Goal: Complete application form: Complete application form

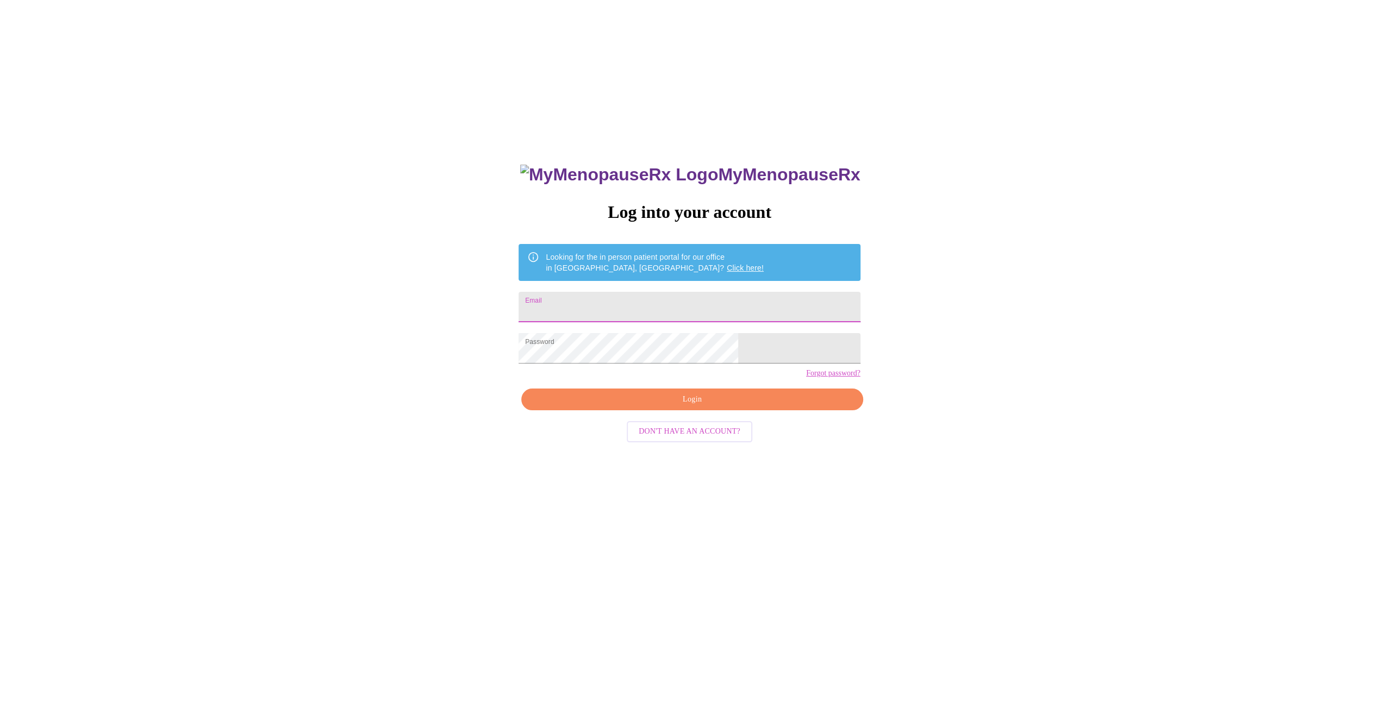
click at [654, 306] on input "Email" at bounding box center [688, 307] width 341 height 30
type input "[PERSON_NAME][EMAIL_ADDRESS][PERSON_NAME][DOMAIN_NAME]"
click at [675, 407] on span "Login" at bounding box center [692, 400] width 316 height 14
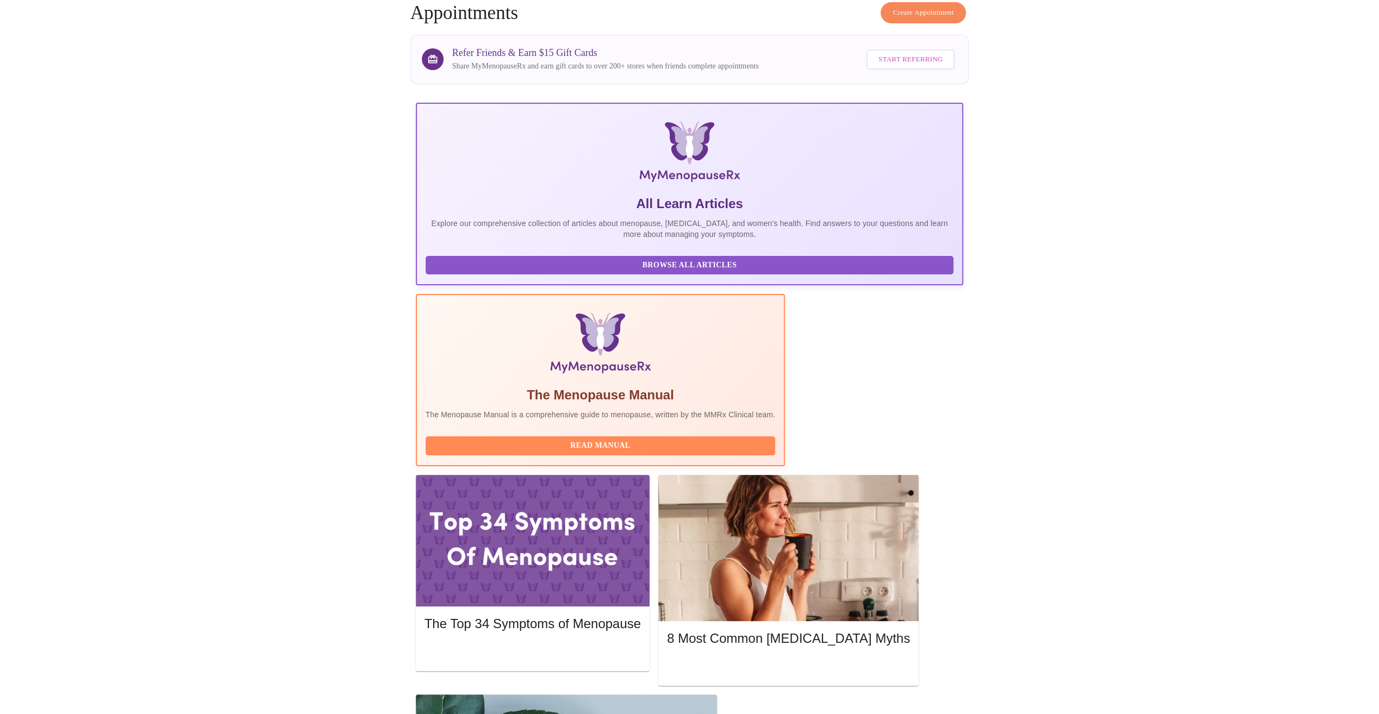
scroll to position [103, 0]
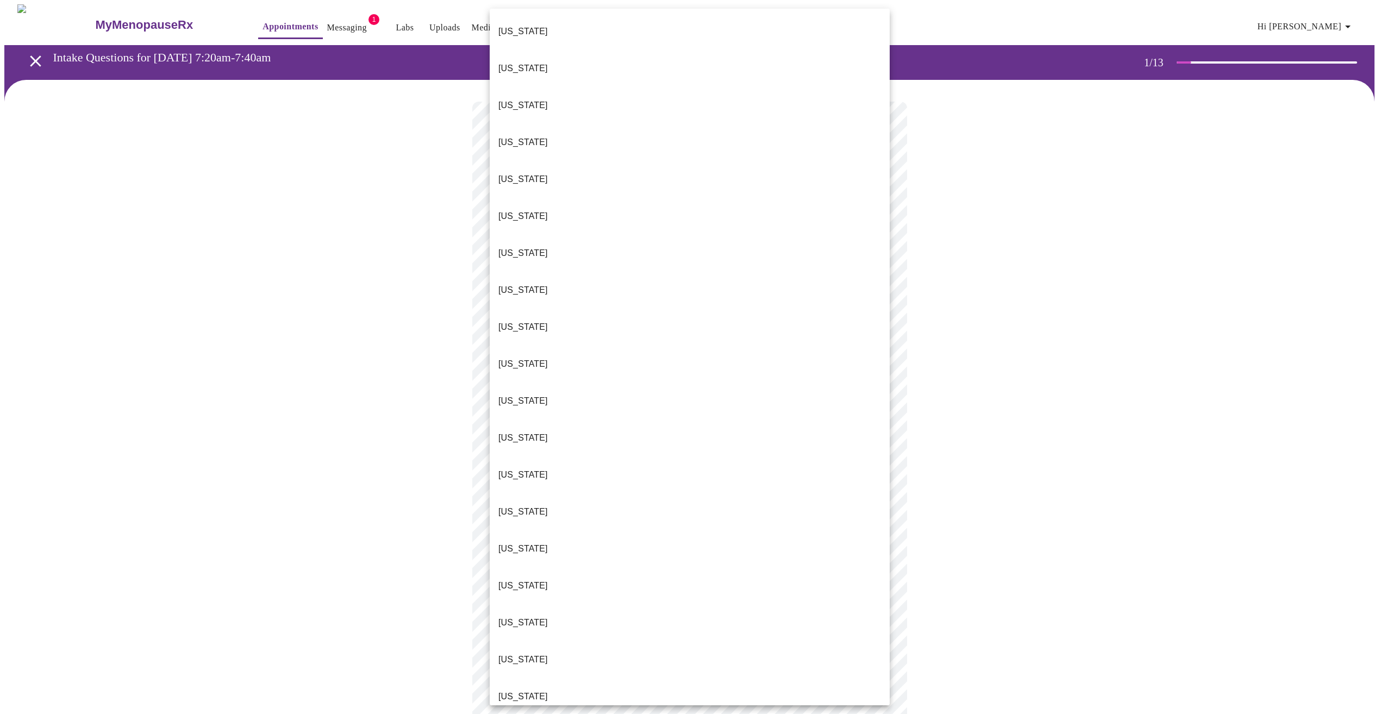
click at [621, 240] on body "MyMenopauseRx Appointments Messaging 1 Labs Uploads Medications Community Refer…" at bounding box center [693, 499] width 1378 height 991
click at [535, 457] on li "[US_STATE]" at bounding box center [690, 475] width 400 height 37
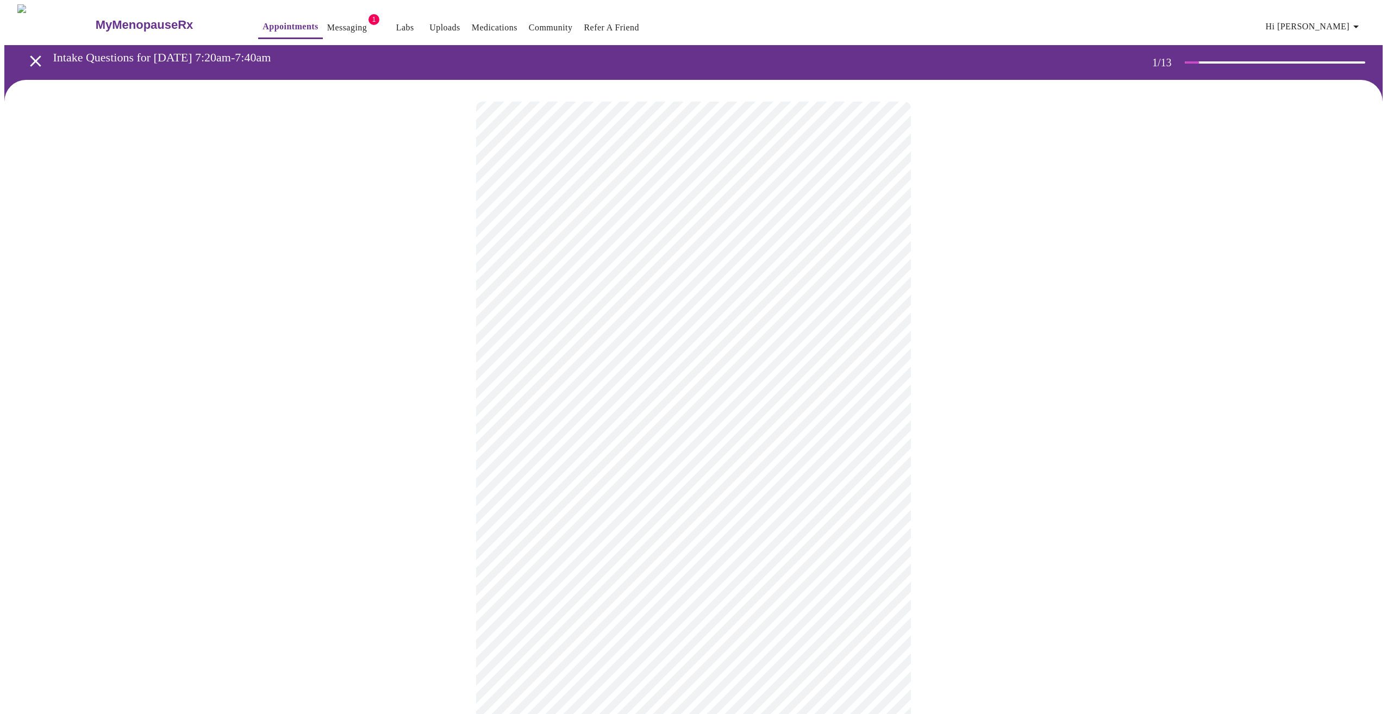
click at [573, 317] on body "MyMenopauseRx Appointments Messaging 1 Labs Uploads Medications Community Refer…" at bounding box center [693, 496] width 1378 height 985
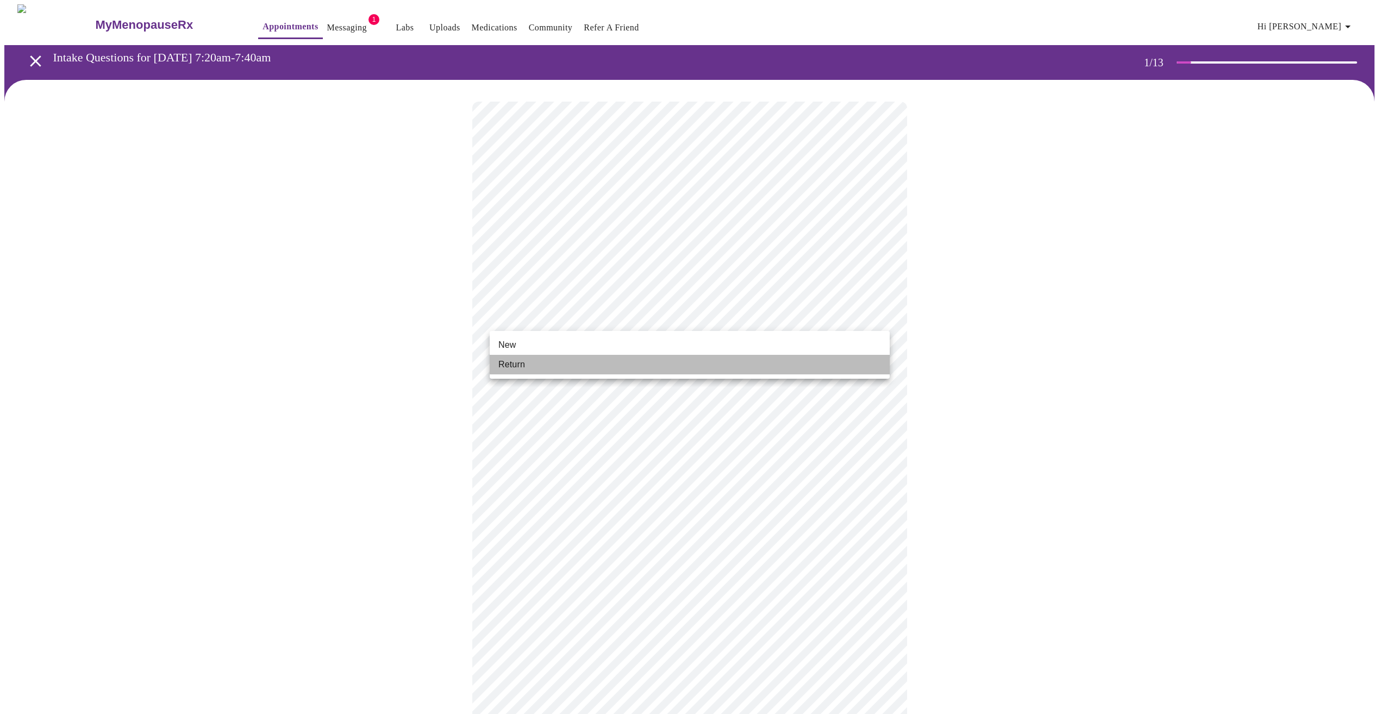
click at [545, 363] on li "Return" at bounding box center [690, 365] width 400 height 20
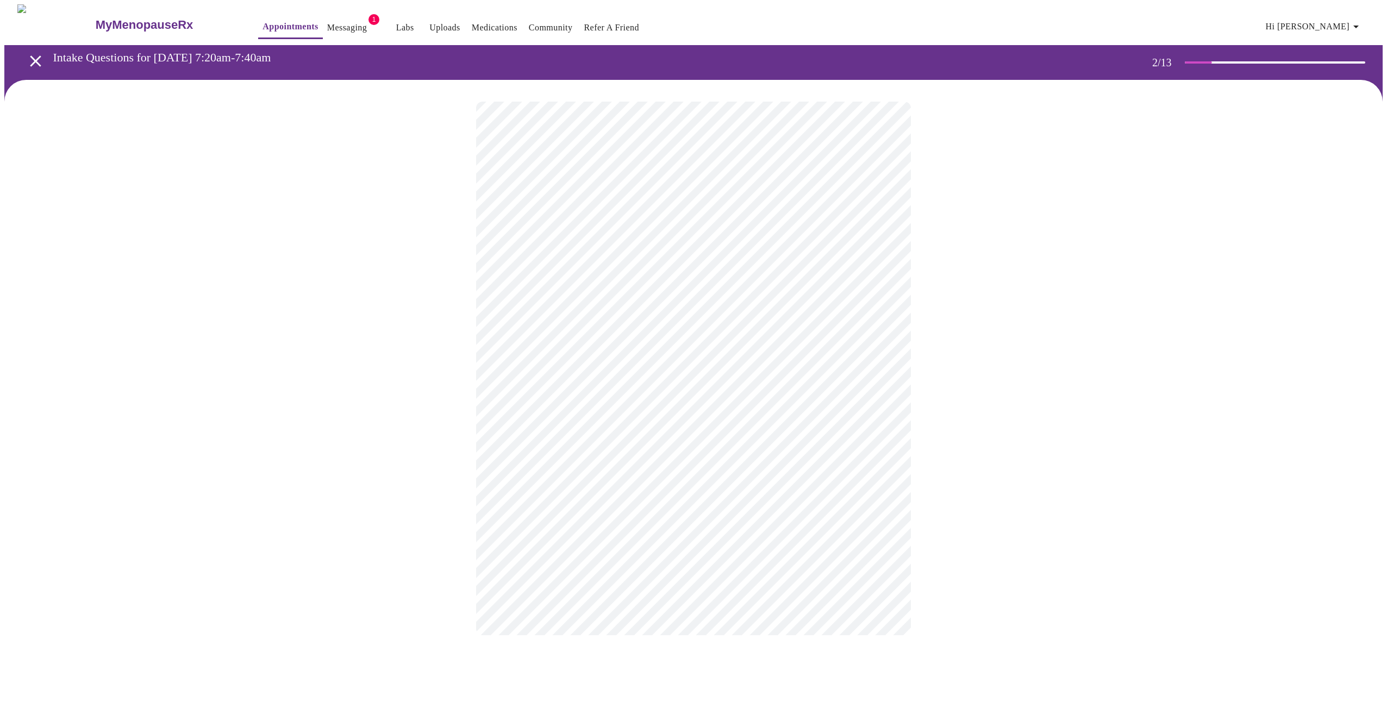
click at [718, 228] on body "MyMenopauseRx Appointments Messaging 1 Labs Uploads Medications Community Refer…" at bounding box center [693, 330] width 1378 height 653
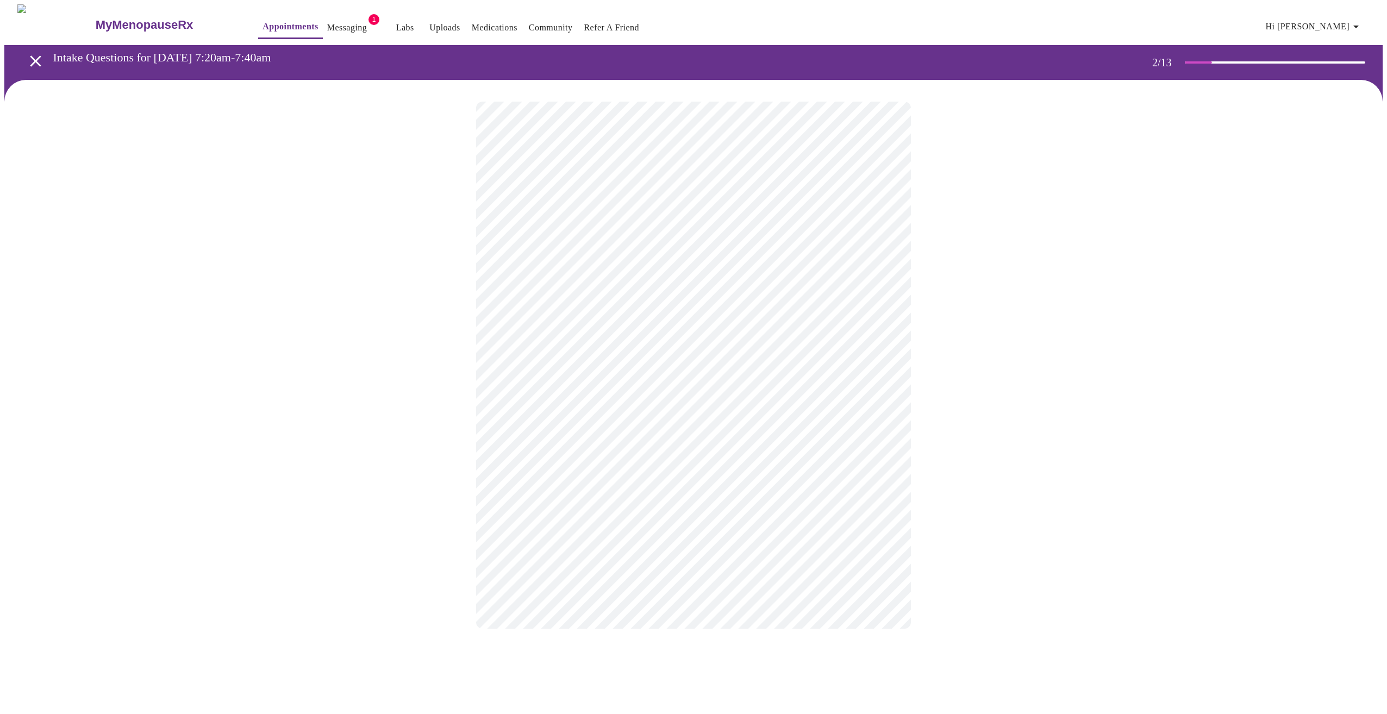
click at [659, 332] on body "MyMenopauseRx Appointments Messaging 1 Labs Uploads Medications Community Refer…" at bounding box center [693, 327] width 1378 height 646
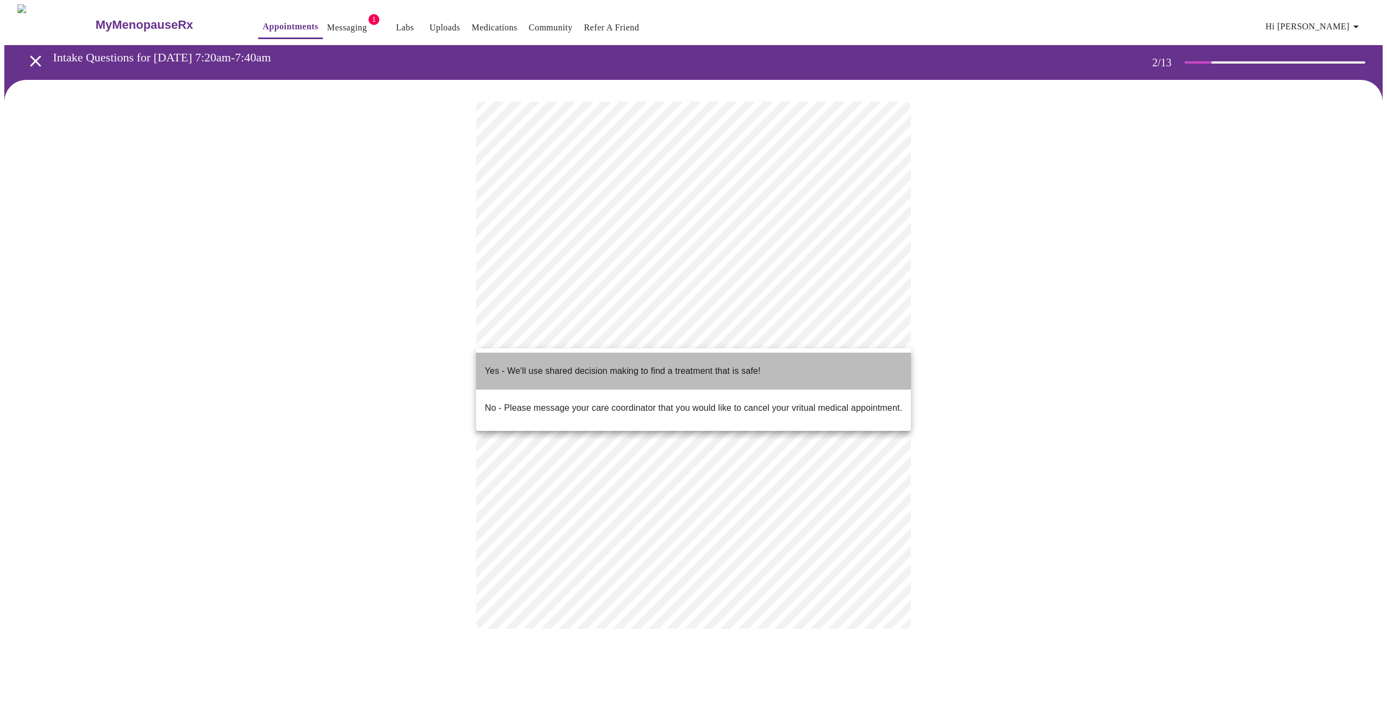
click at [656, 365] on p "Yes - We'll use shared decision making to find a treatment that is safe!" at bounding box center [623, 371] width 276 height 13
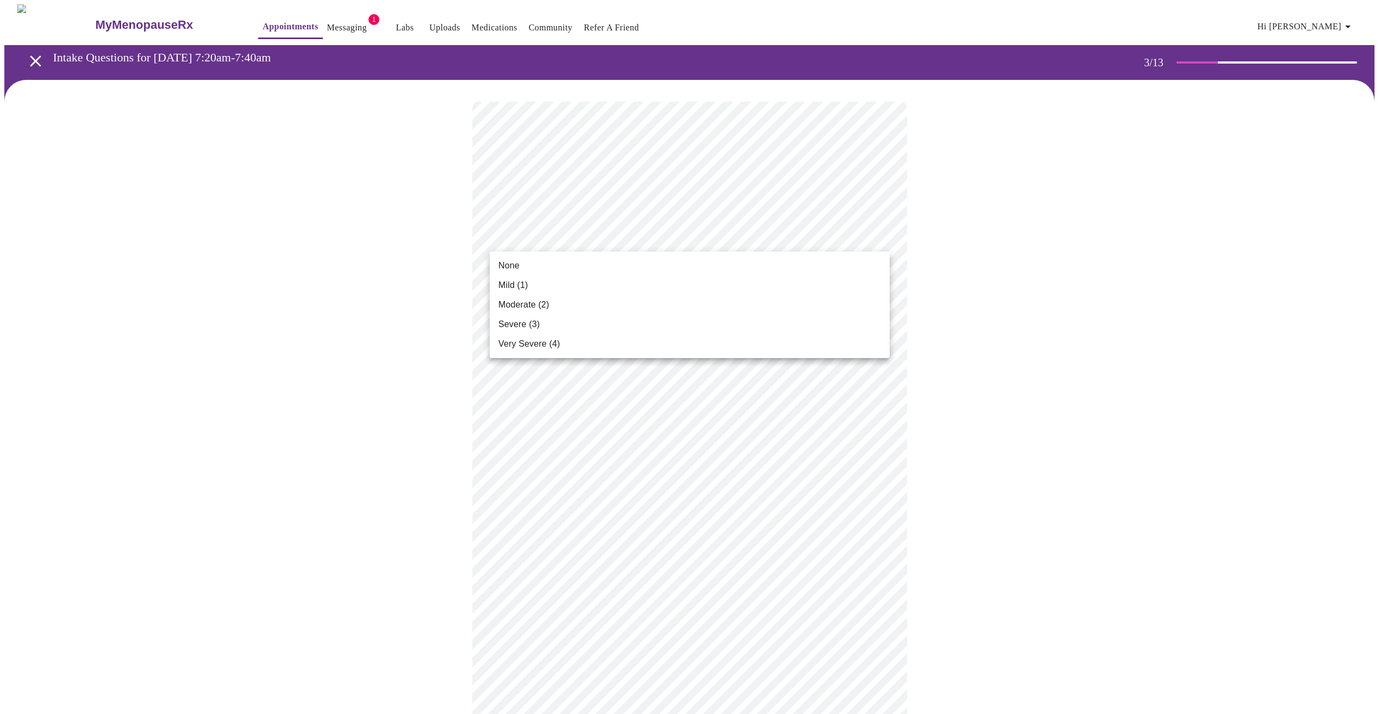
click at [585, 291] on li "Mild (1)" at bounding box center [690, 286] width 400 height 20
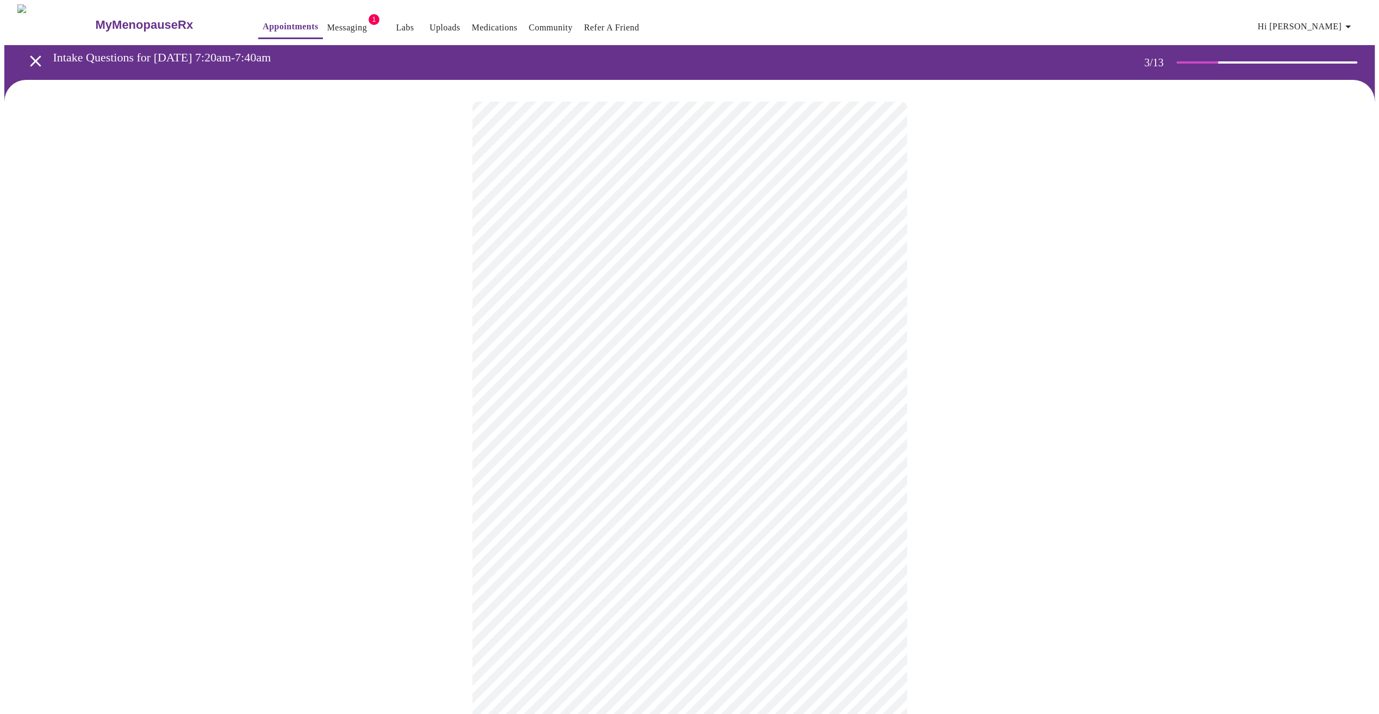
click at [607, 325] on body "MyMenopauseRx Appointments Messaging 1 Labs Uploads Medications Community Refer…" at bounding box center [689, 719] width 1370 height 1430
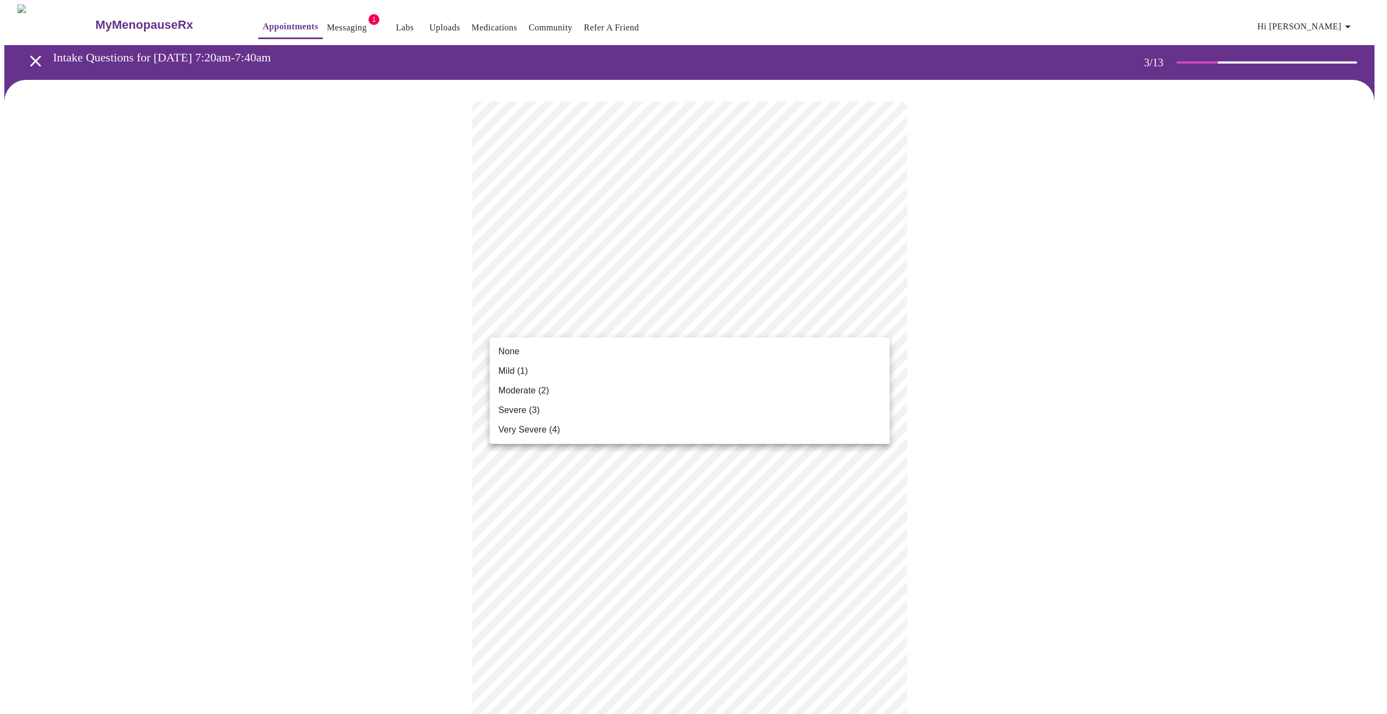
click at [579, 365] on li "Mild (1)" at bounding box center [690, 371] width 400 height 20
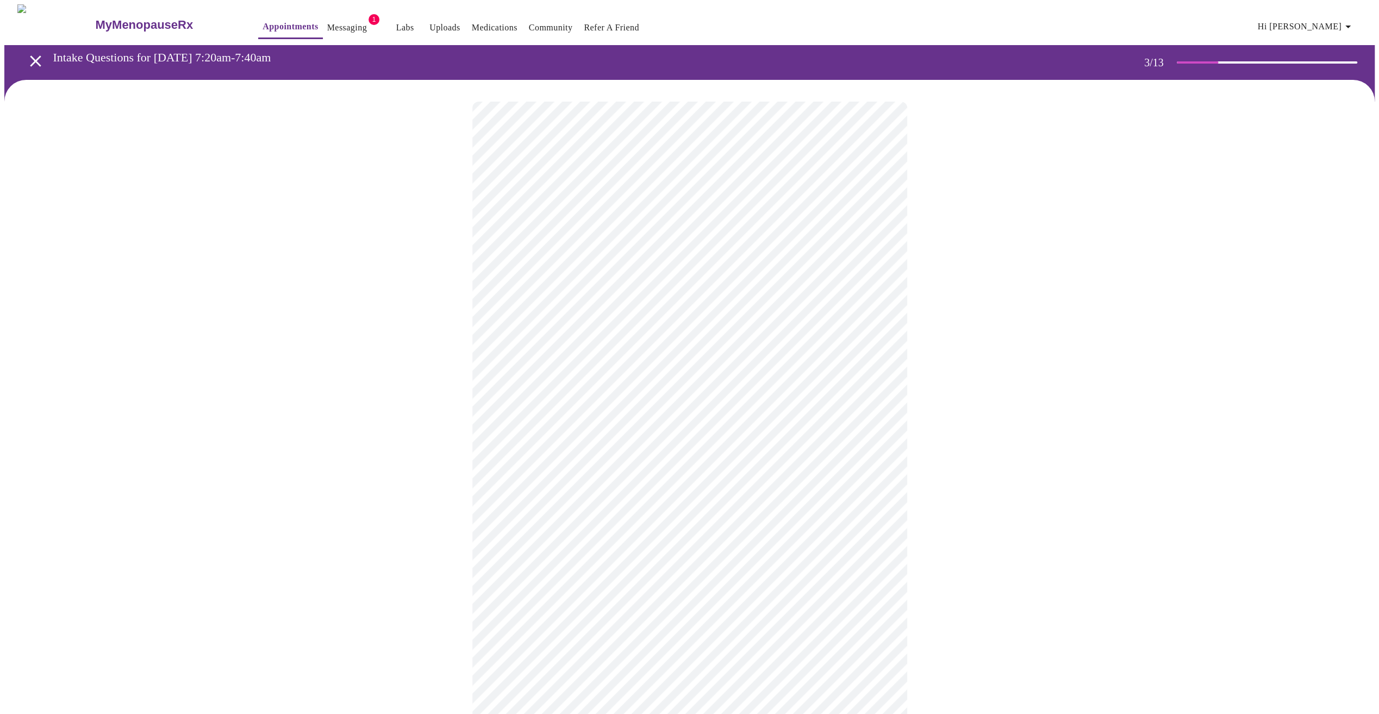
click at [603, 329] on body "MyMenopauseRx Appointments Messaging 1 Labs Uploads Medications Community Refer…" at bounding box center [689, 711] width 1370 height 1415
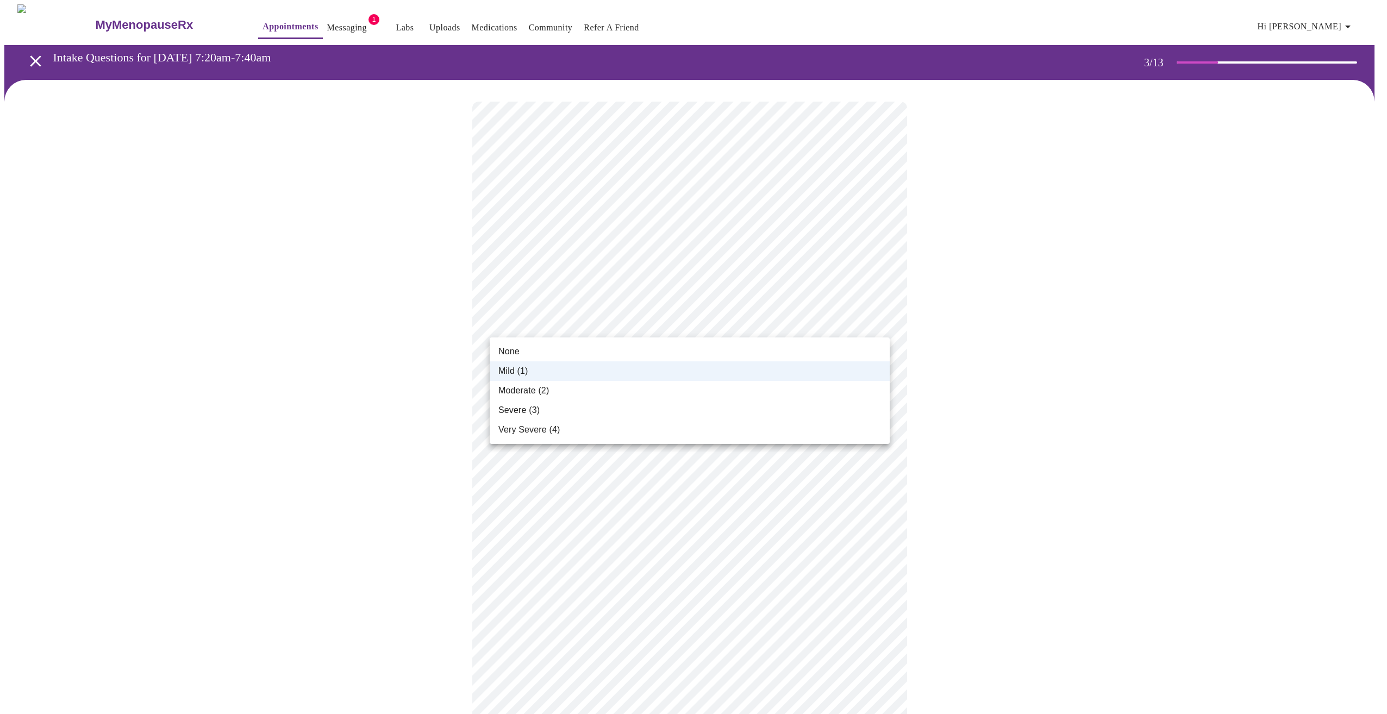
click at [543, 351] on li "None" at bounding box center [690, 352] width 400 height 20
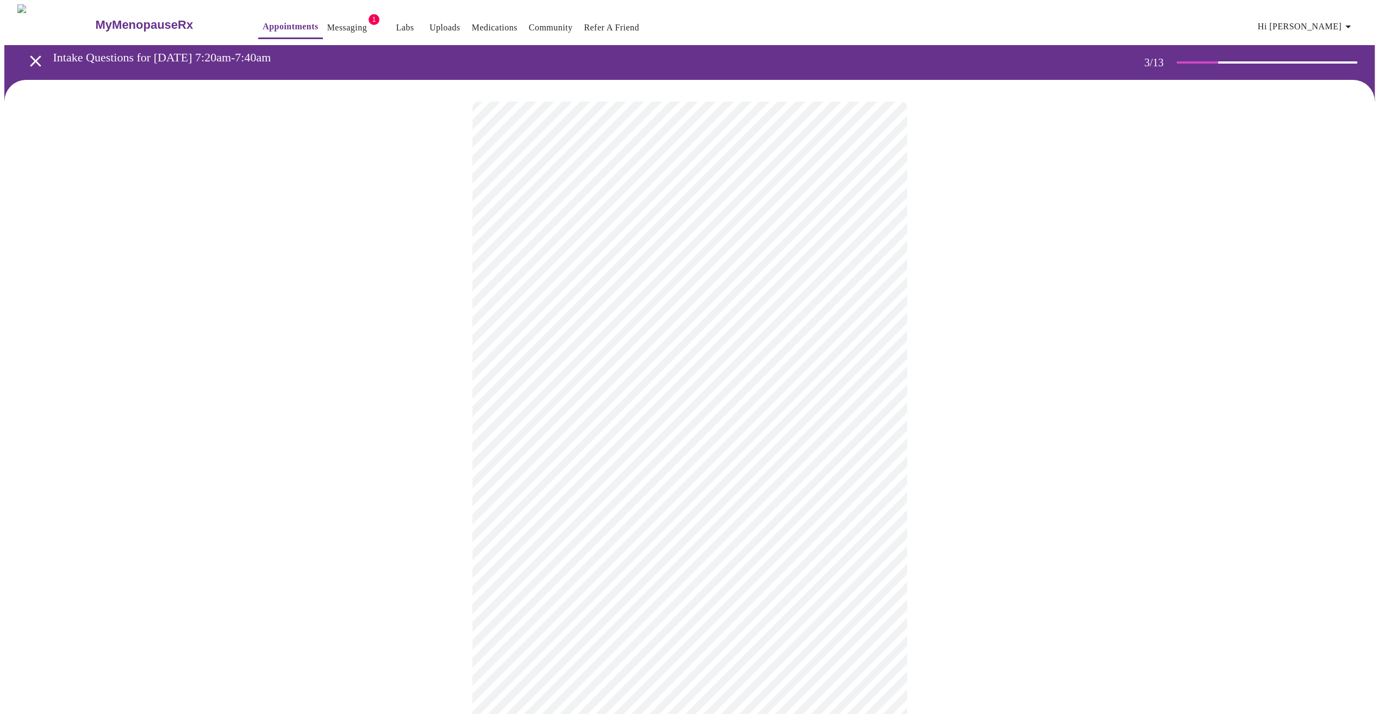
click at [569, 408] on body "MyMenopauseRx Appointments Messaging 1 Labs Uploads Medications Community Refer…" at bounding box center [689, 711] width 1370 height 1415
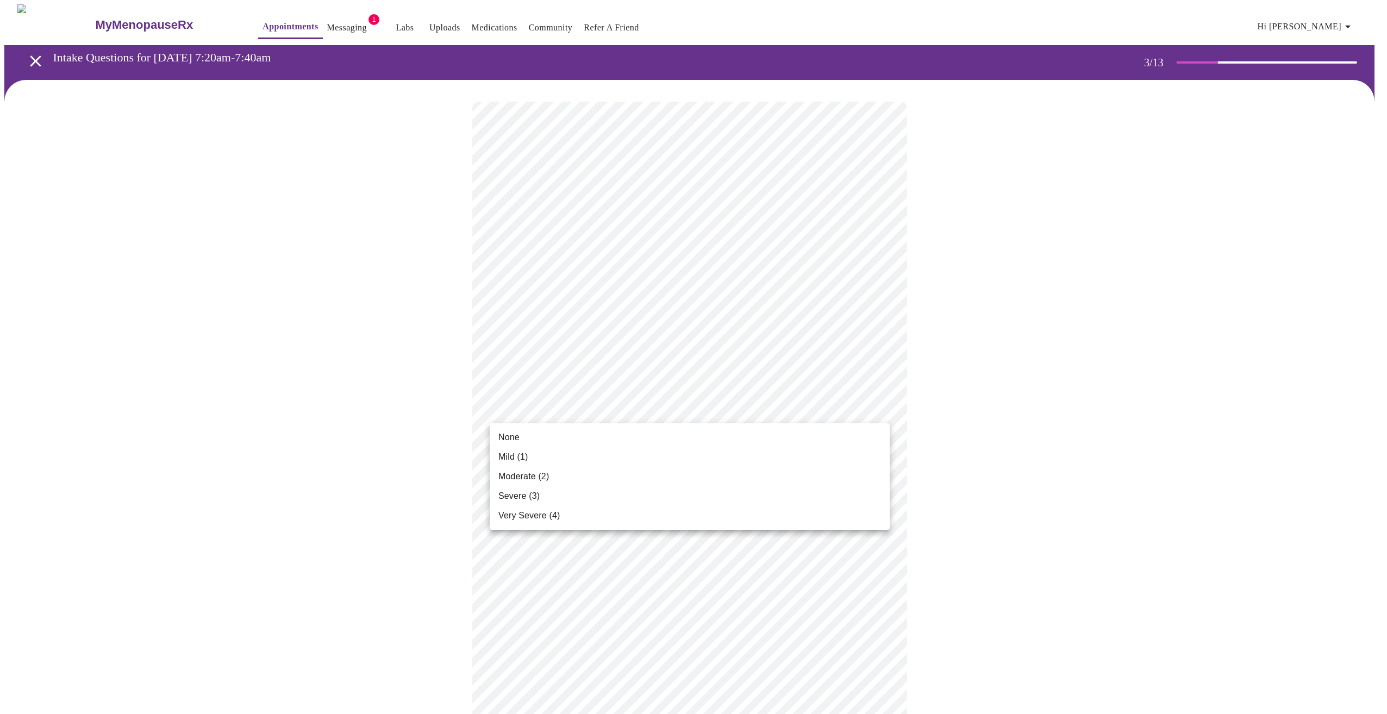
click at [572, 499] on li "Severe (3)" at bounding box center [690, 496] width 400 height 20
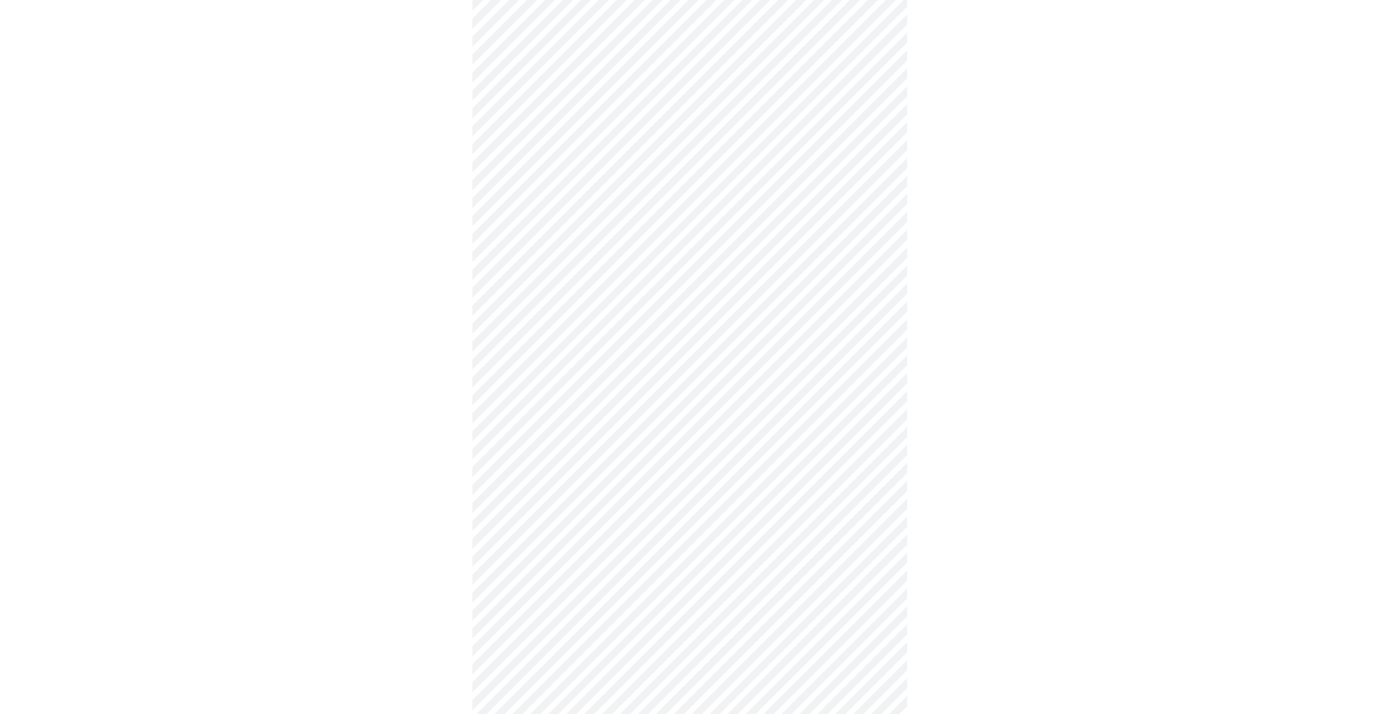
scroll to position [217, 0]
click at [573, 265] on body "MyMenopauseRx Appointments Messaging 1 Labs Uploads Medications Community Refer…" at bounding box center [689, 487] width 1370 height 1400
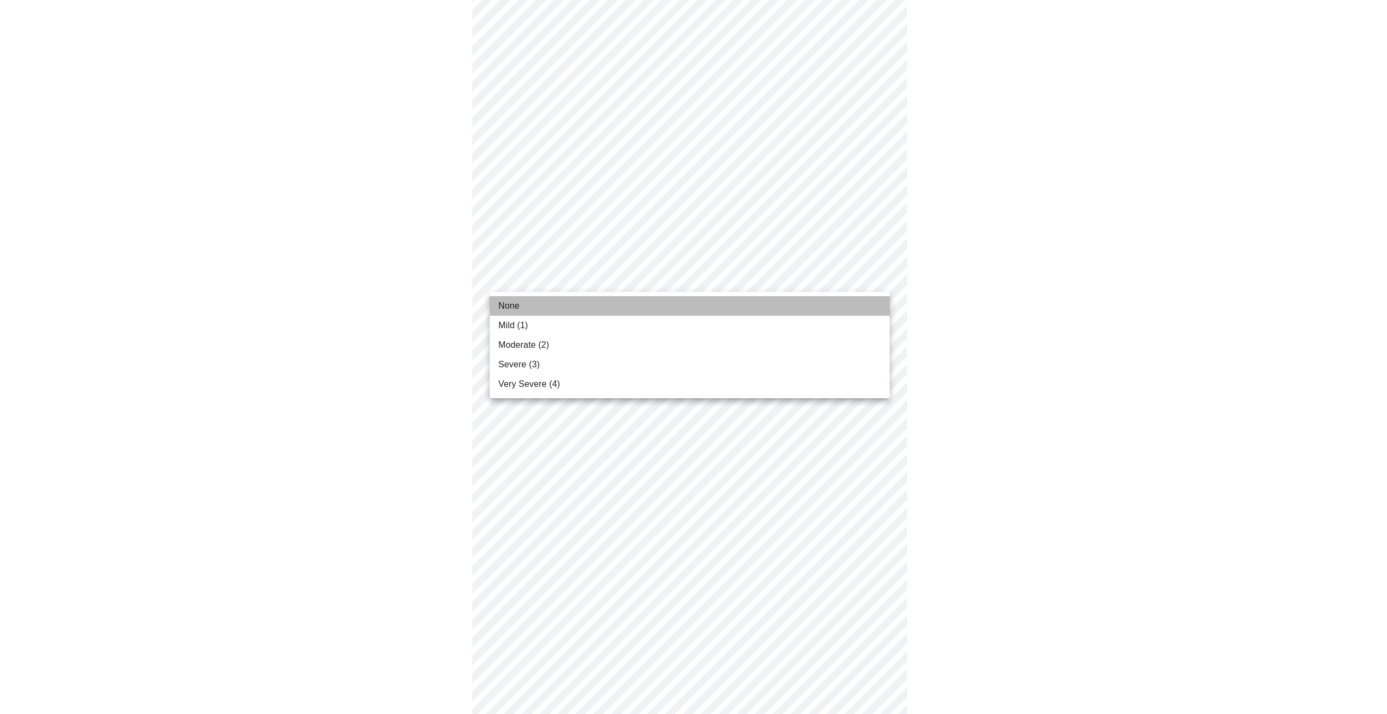
click at [566, 313] on li "None" at bounding box center [690, 306] width 400 height 20
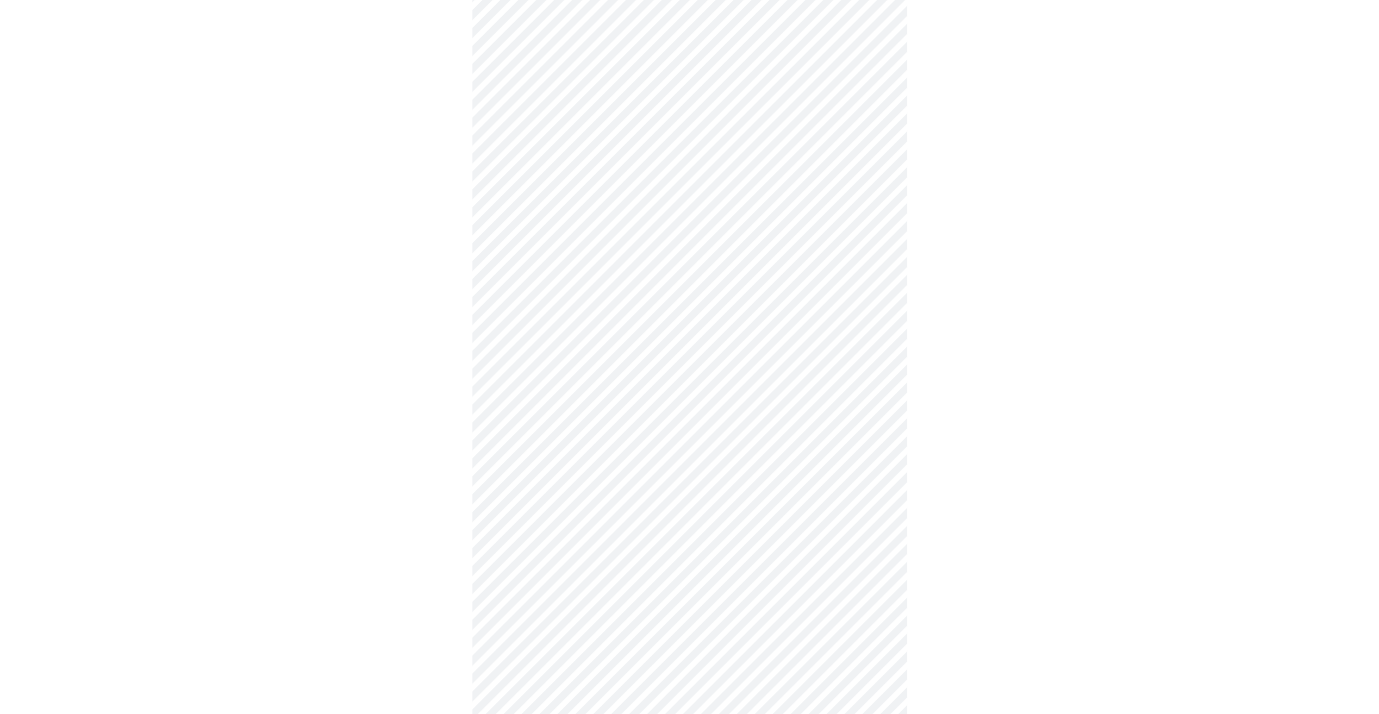
click at [580, 351] on body "MyMenopauseRx Appointments Messaging 1 Labs Uploads Medications Community Refer…" at bounding box center [689, 479] width 1370 height 1385
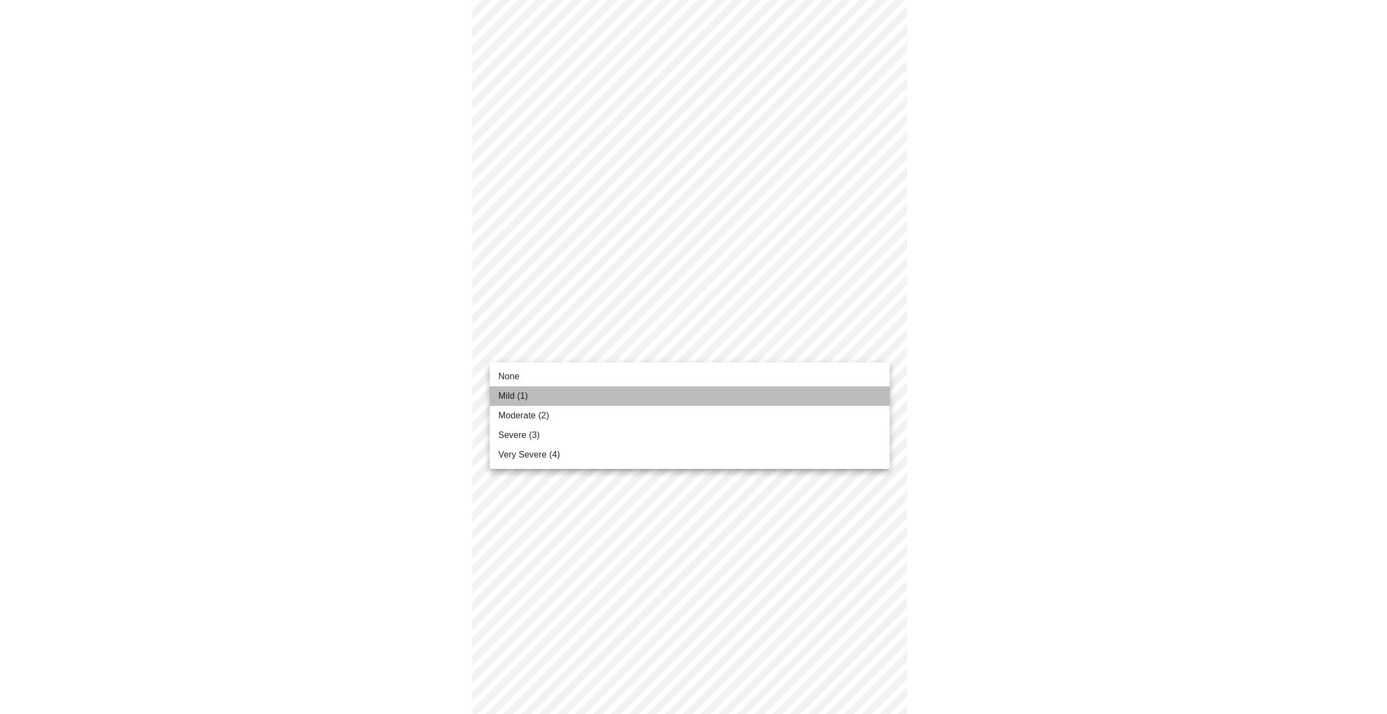
click at [553, 397] on li "Mild (1)" at bounding box center [690, 396] width 400 height 20
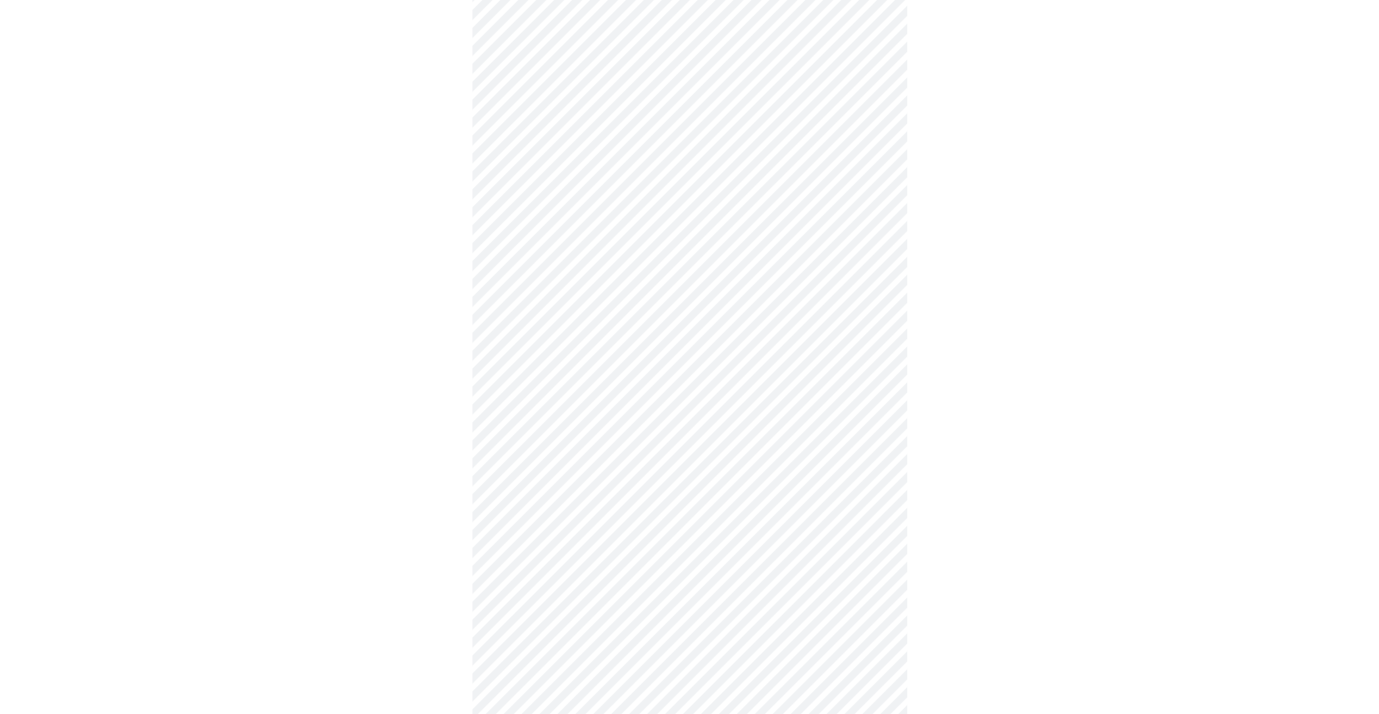
scroll to position [326, 0]
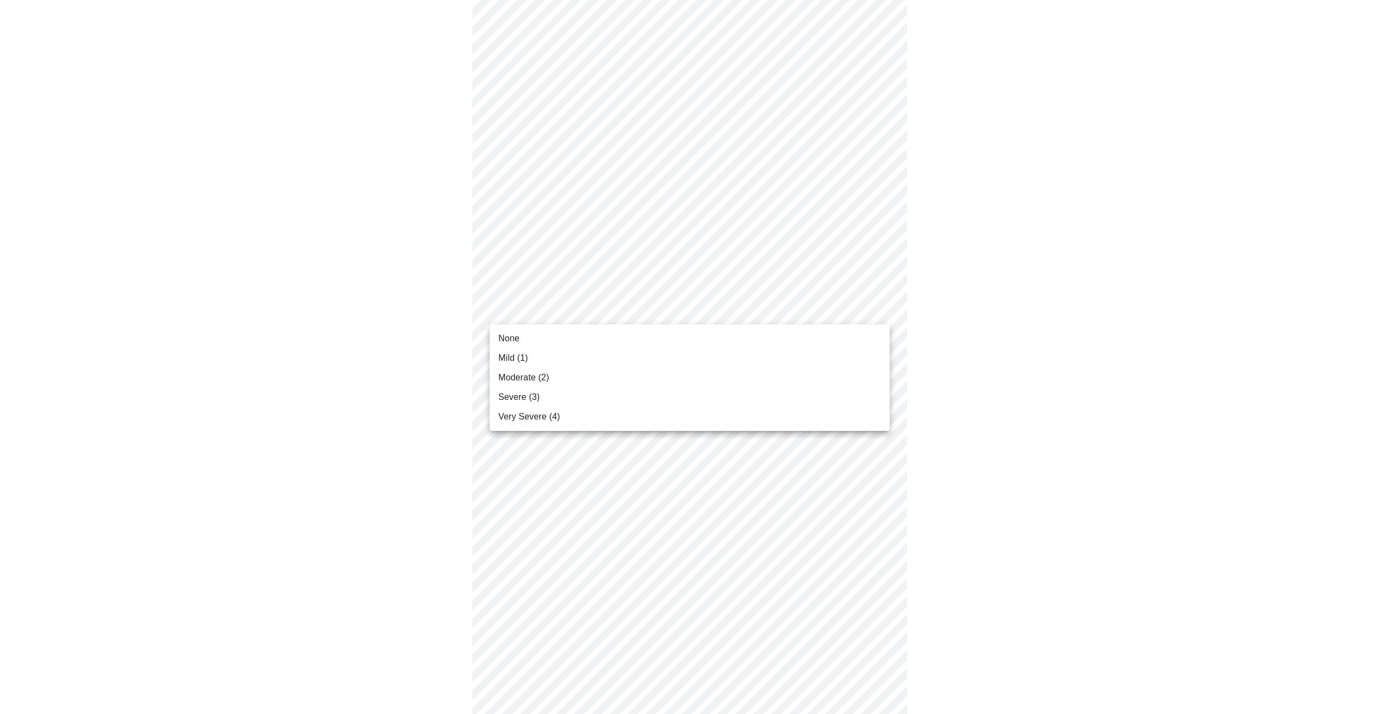
click at [577, 309] on body "MyMenopauseRx Appointments Messaging 1 Labs Uploads Medications Community Refer…" at bounding box center [693, 363] width 1378 height 1370
click at [569, 343] on li "None" at bounding box center [690, 339] width 400 height 20
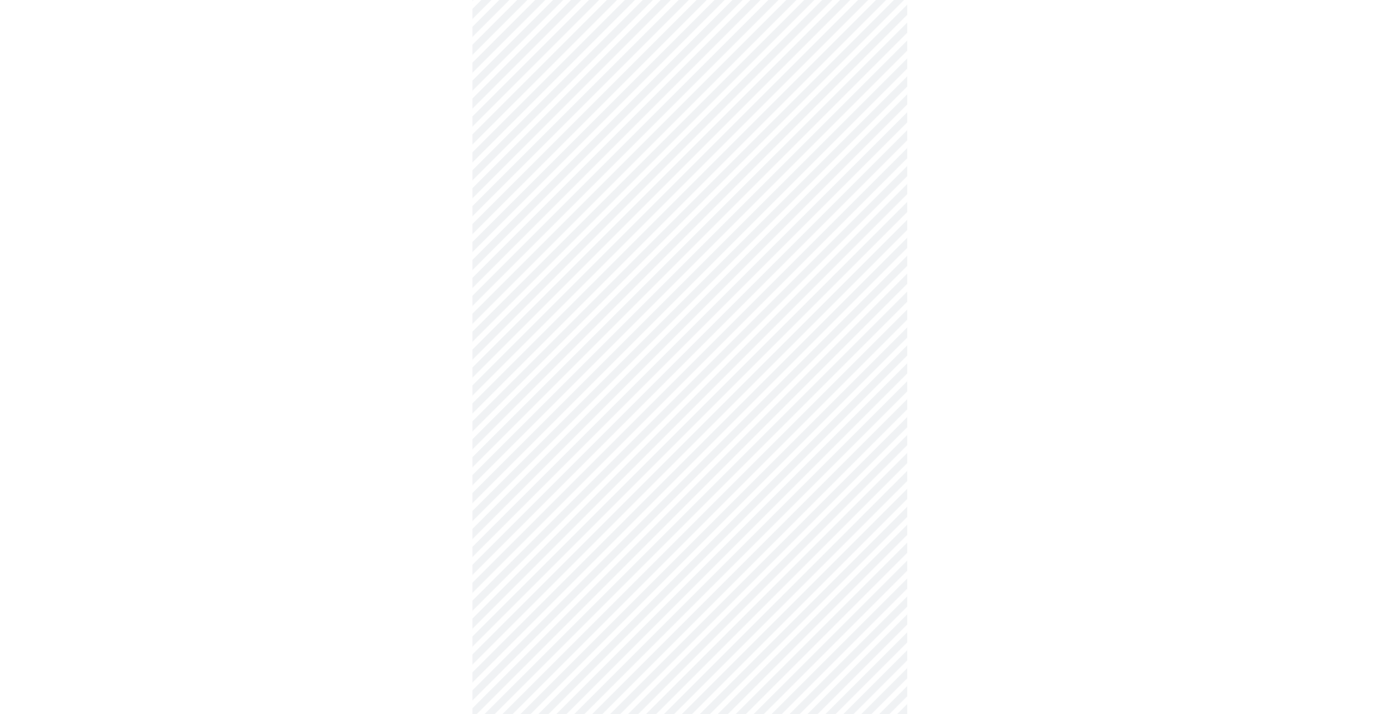
scroll to position [435, 0]
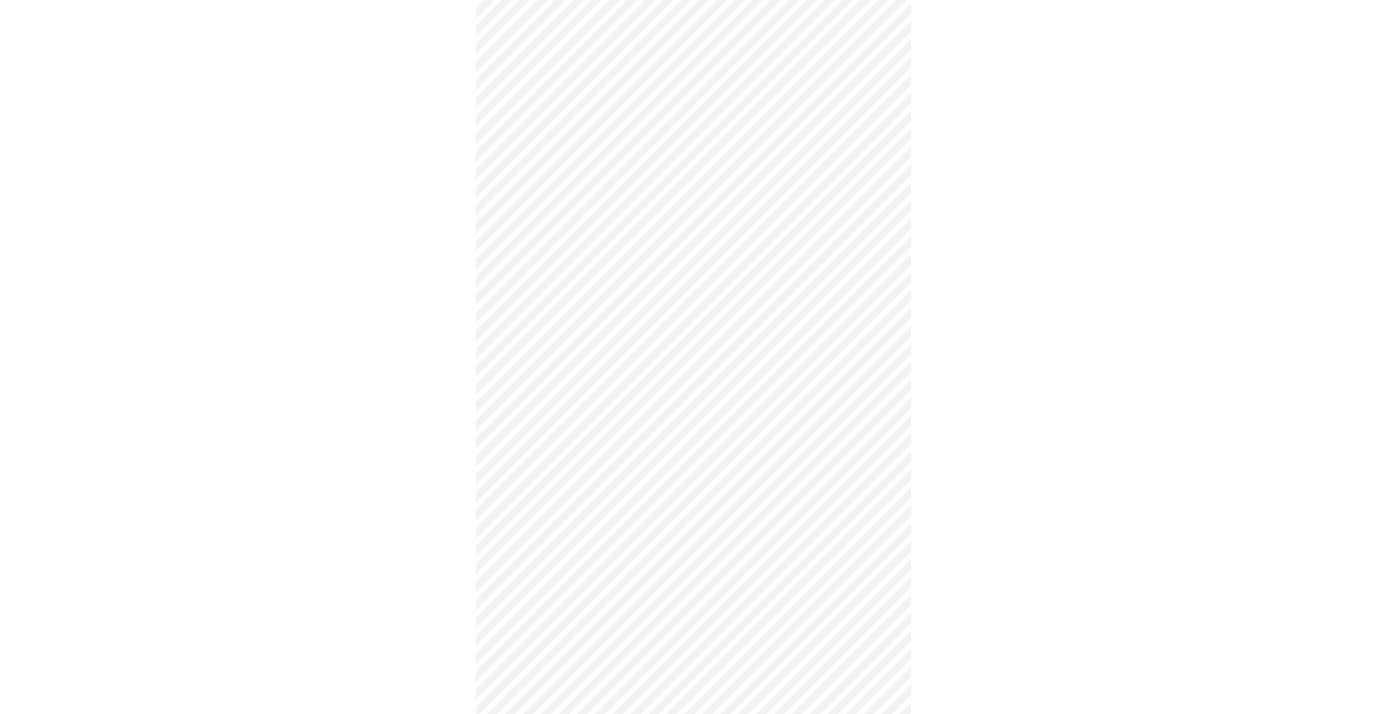
click at [620, 275] on body "MyMenopauseRx Appointments Messaging 1 Labs Uploads Medications Community Refer…" at bounding box center [693, 247] width 1378 height 1354
click at [549, 327] on li "Mild (1)" at bounding box center [690, 336] width 400 height 20
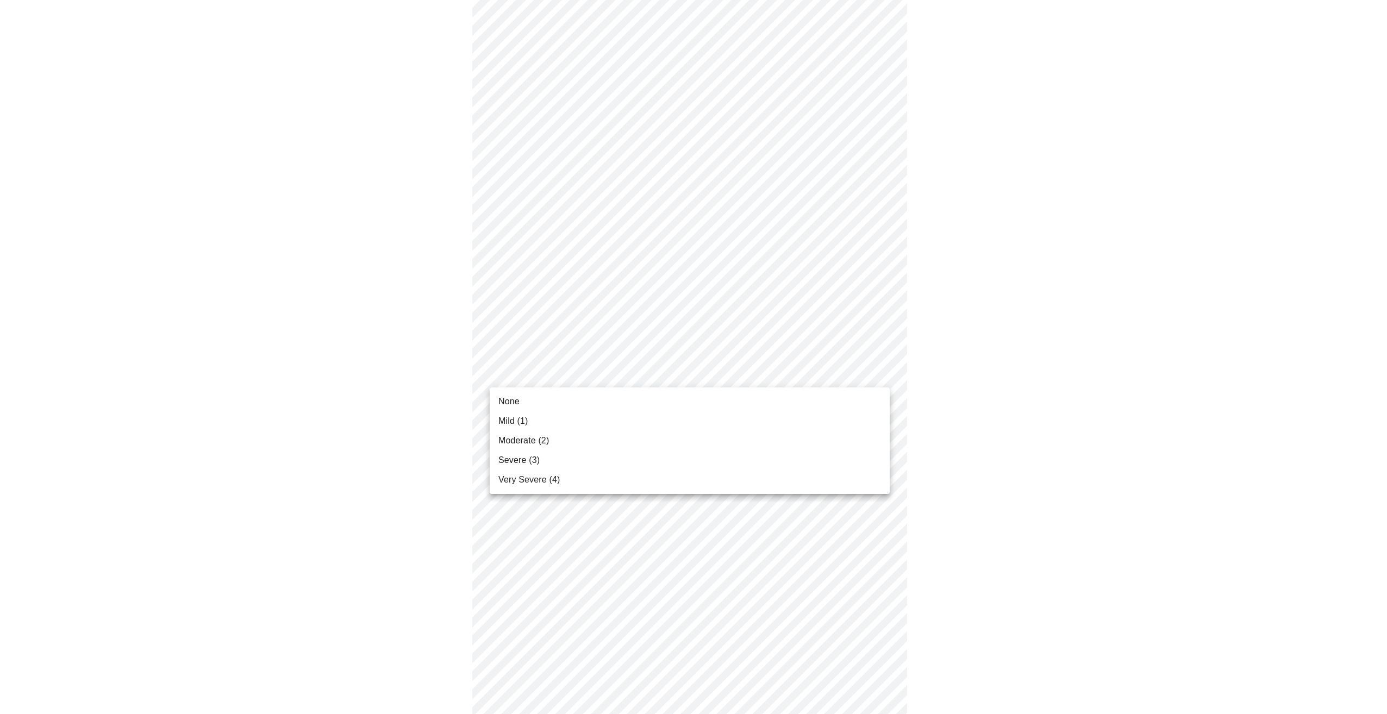
click at [593, 374] on body "MyMenopauseRx Appointments Messaging 1 Labs Uploads Medications Community Refer…" at bounding box center [693, 239] width 1378 height 1339
click at [541, 400] on li "None" at bounding box center [690, 402] width 400 height 20
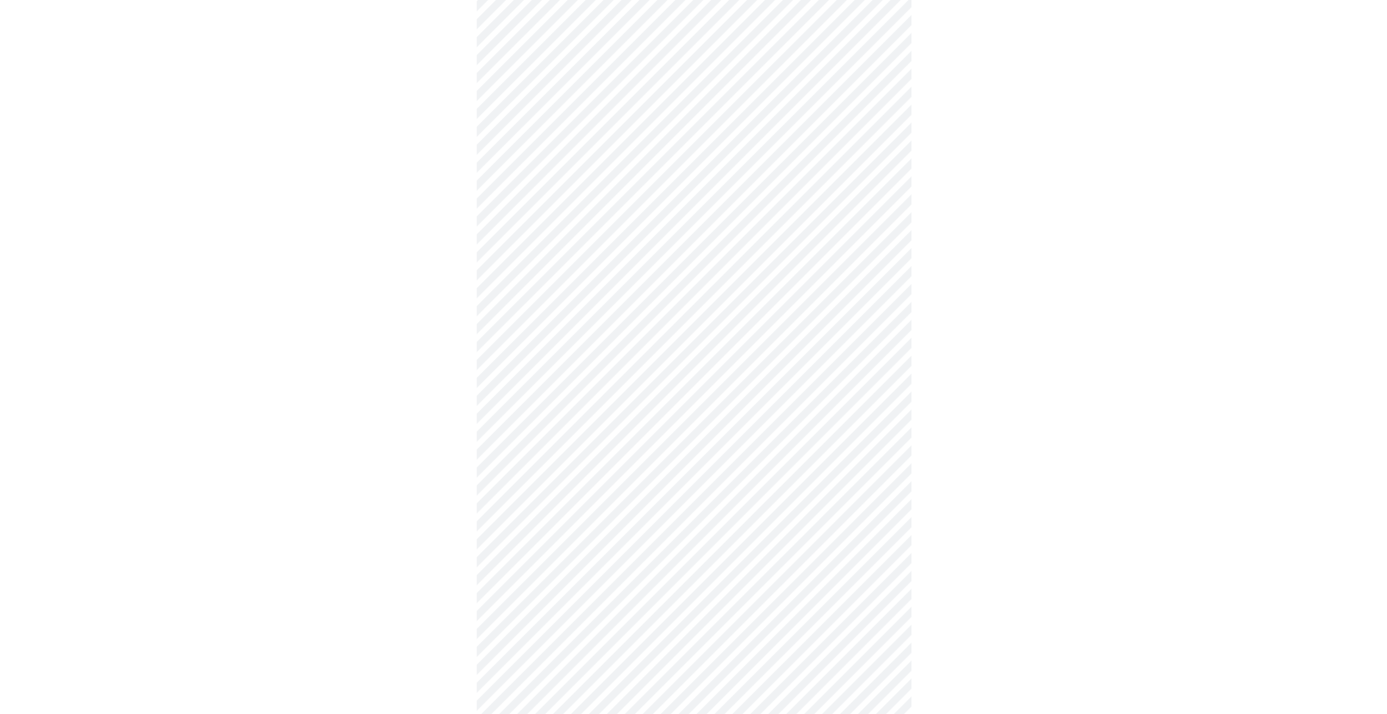
scroll to position [598, 0]
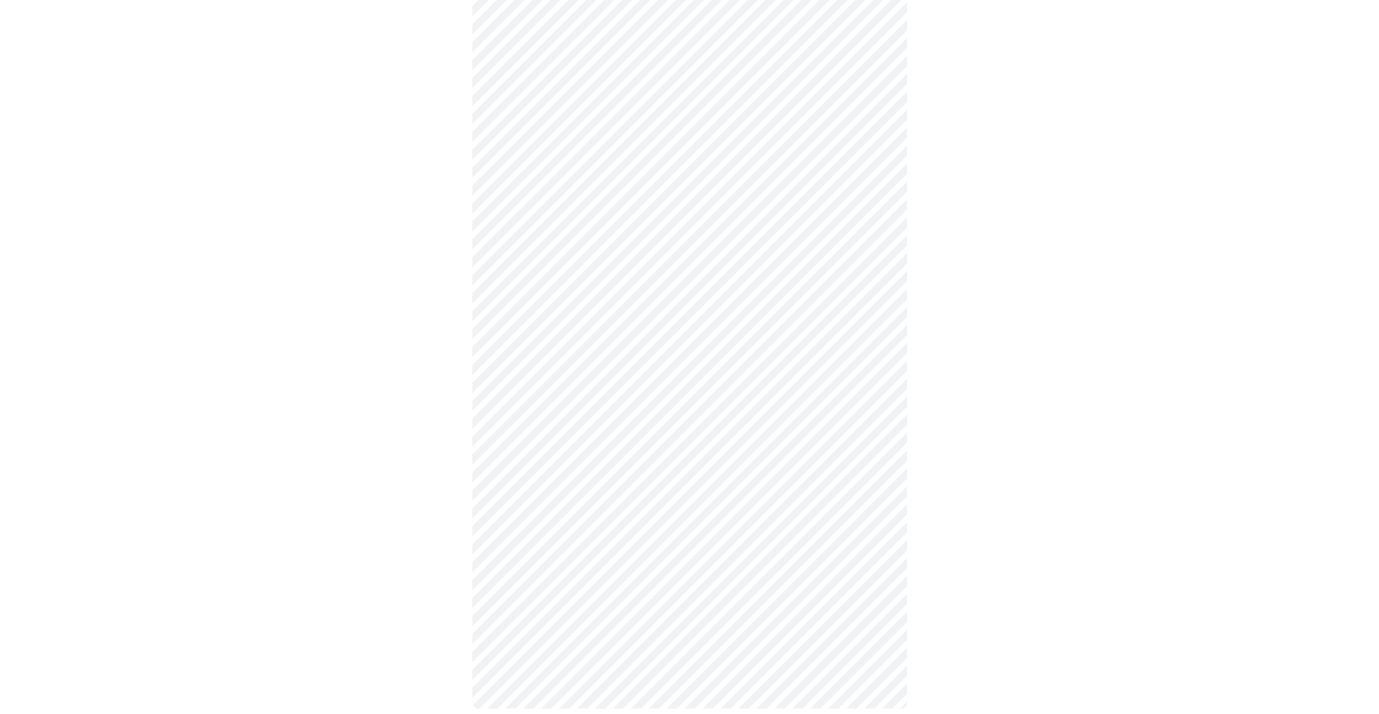
click at [615, 284] on body "MyMenopauseRx Appointments Messaging 1 Labs Uploads Medications Community Refer…" at bounding box center [689, 69] width 1370 height 1324
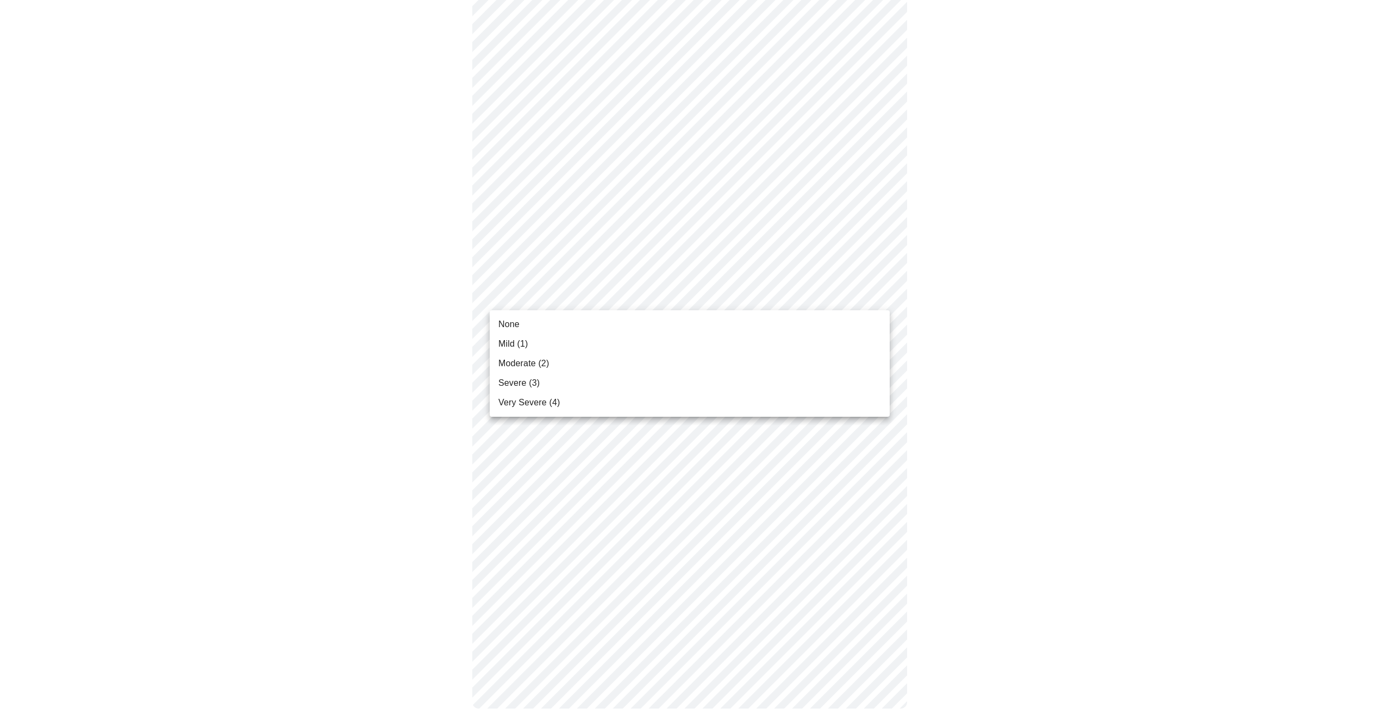
click at [564, 330] on li "None" at bounding box center [690, 325] width 400 height 20
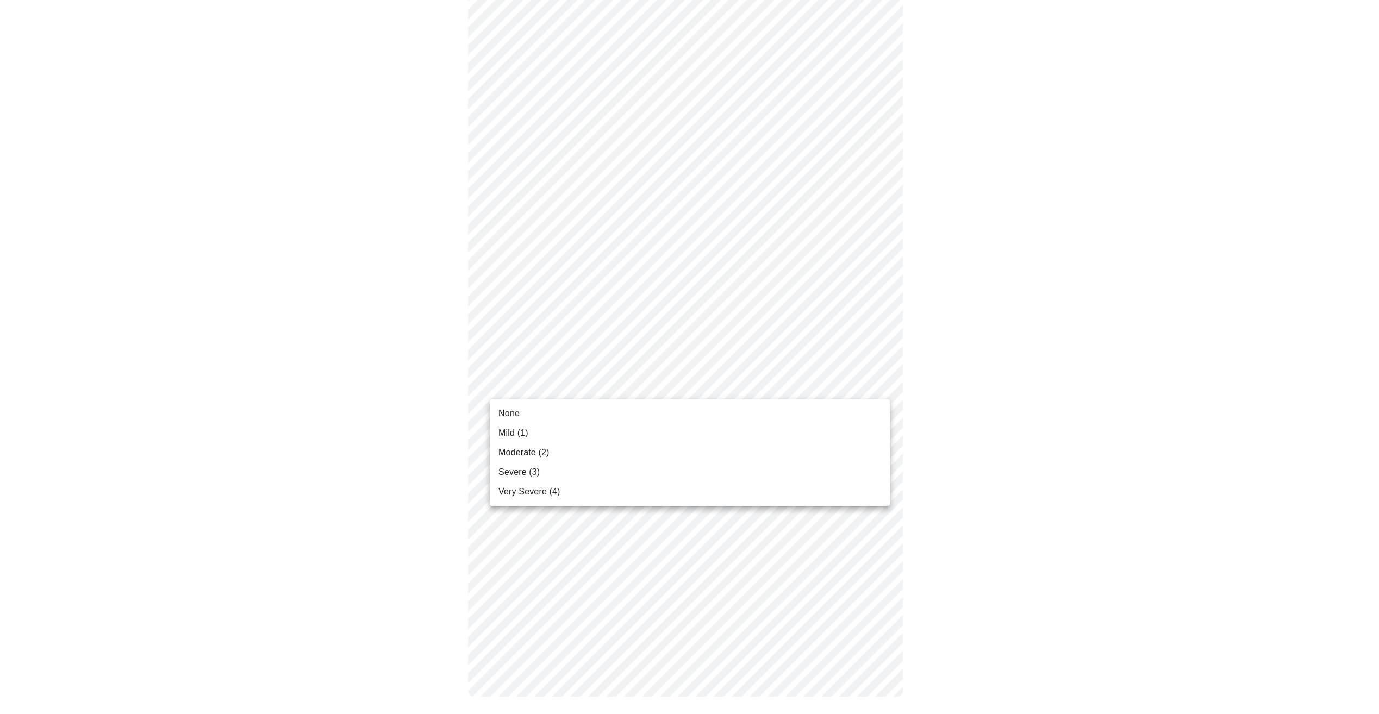
click at [595, 393] on body "MyMenopauseRx Appointments Messaging 1 Labs Uploads Medications Community Refer…" at bounding box center [689, 64] width 1370 height 1309
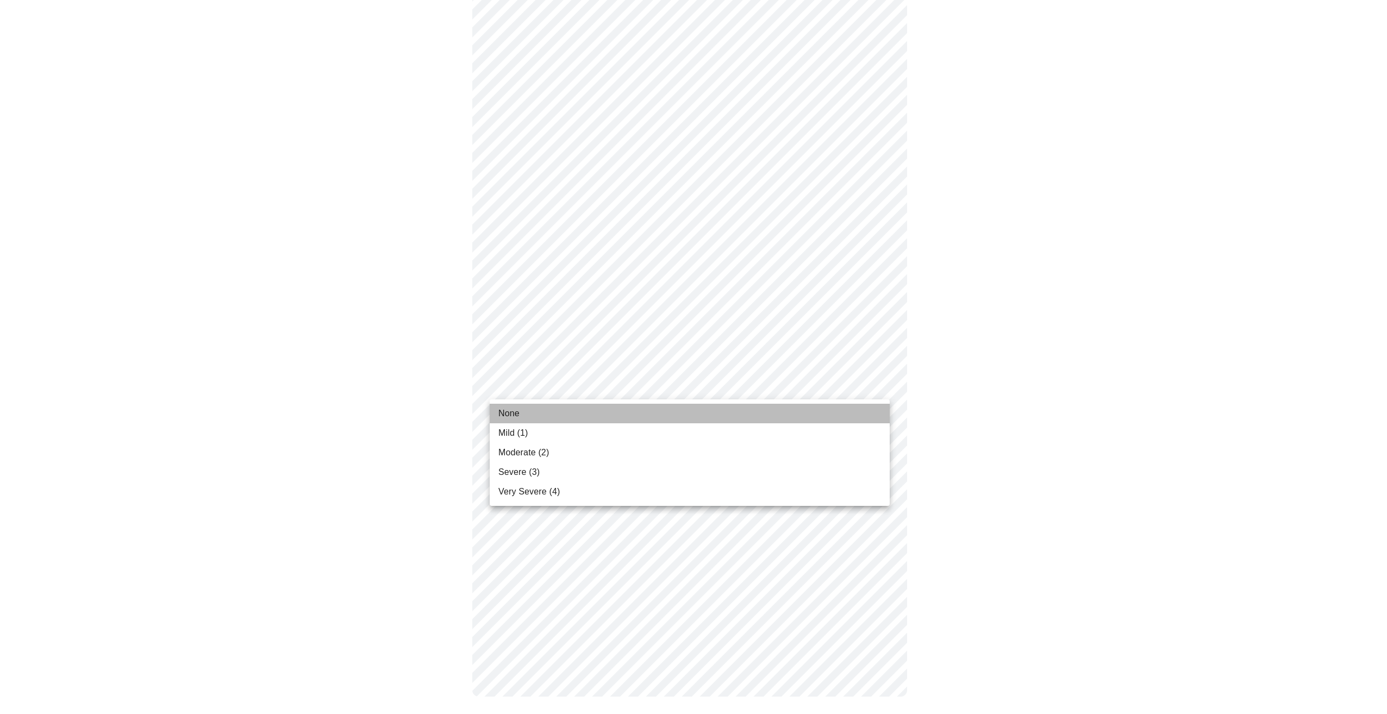
click at [537, 416] on li "None" at bounding box center [690, 414] width 400 height 20
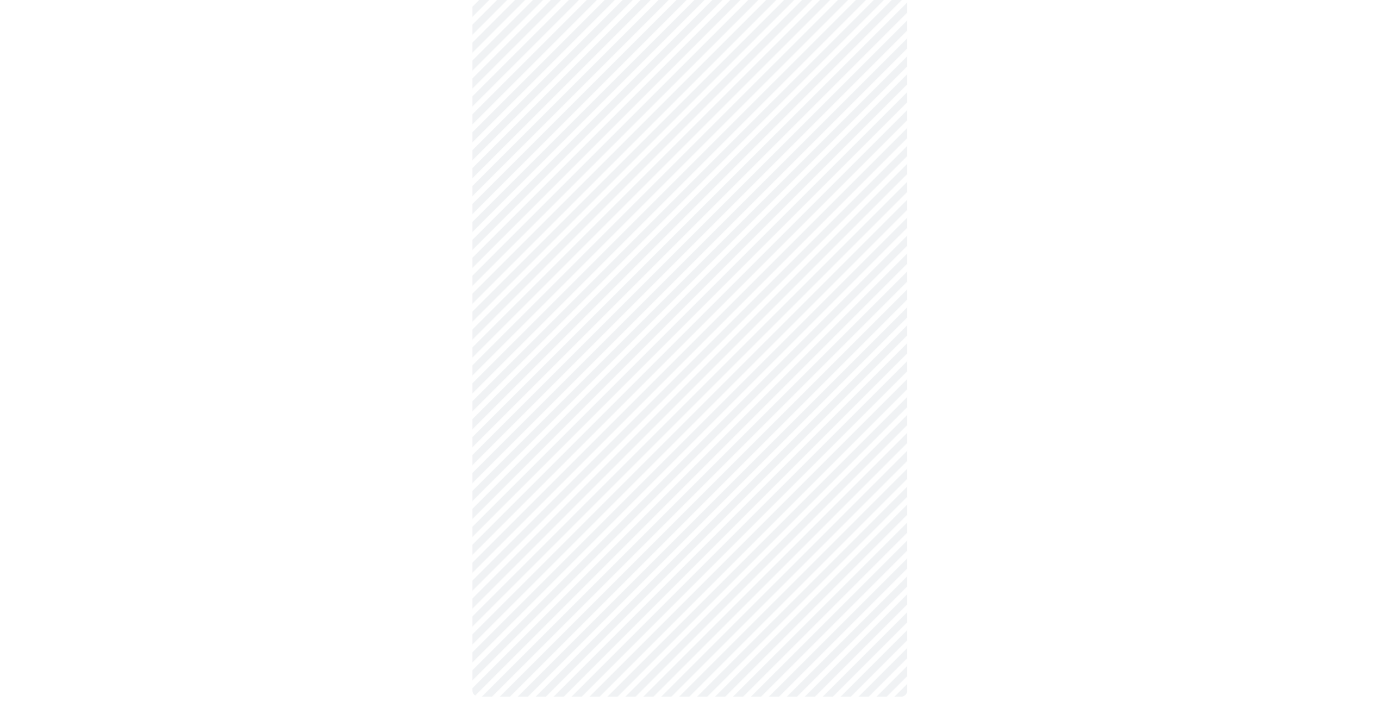
click at [628, 496] on body "MyMenopauseRx Appointments Messaging 1 Labs Uploads Medications Community Refer…" at bounding box center [689, 71] width 1370 height 1293
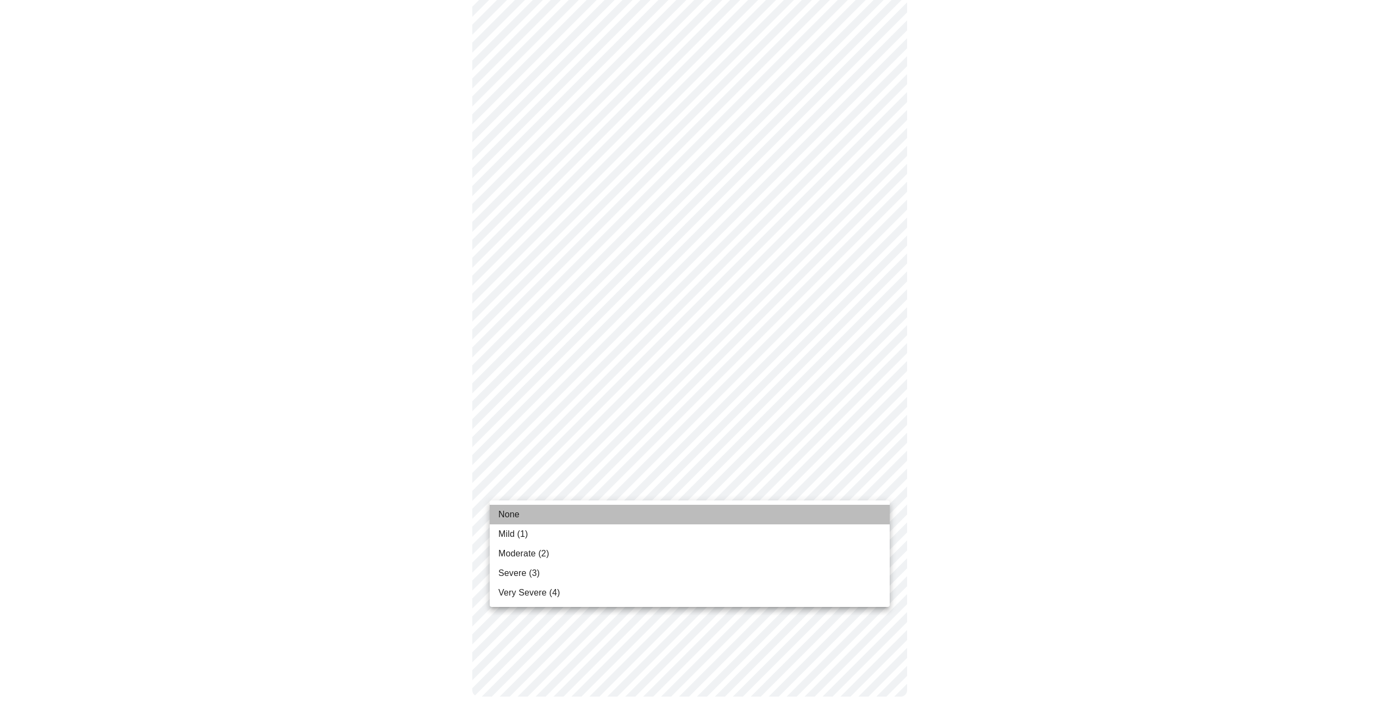
click at [563, 518] on li "None" at bounding box center [690, 515] width 400 height 20
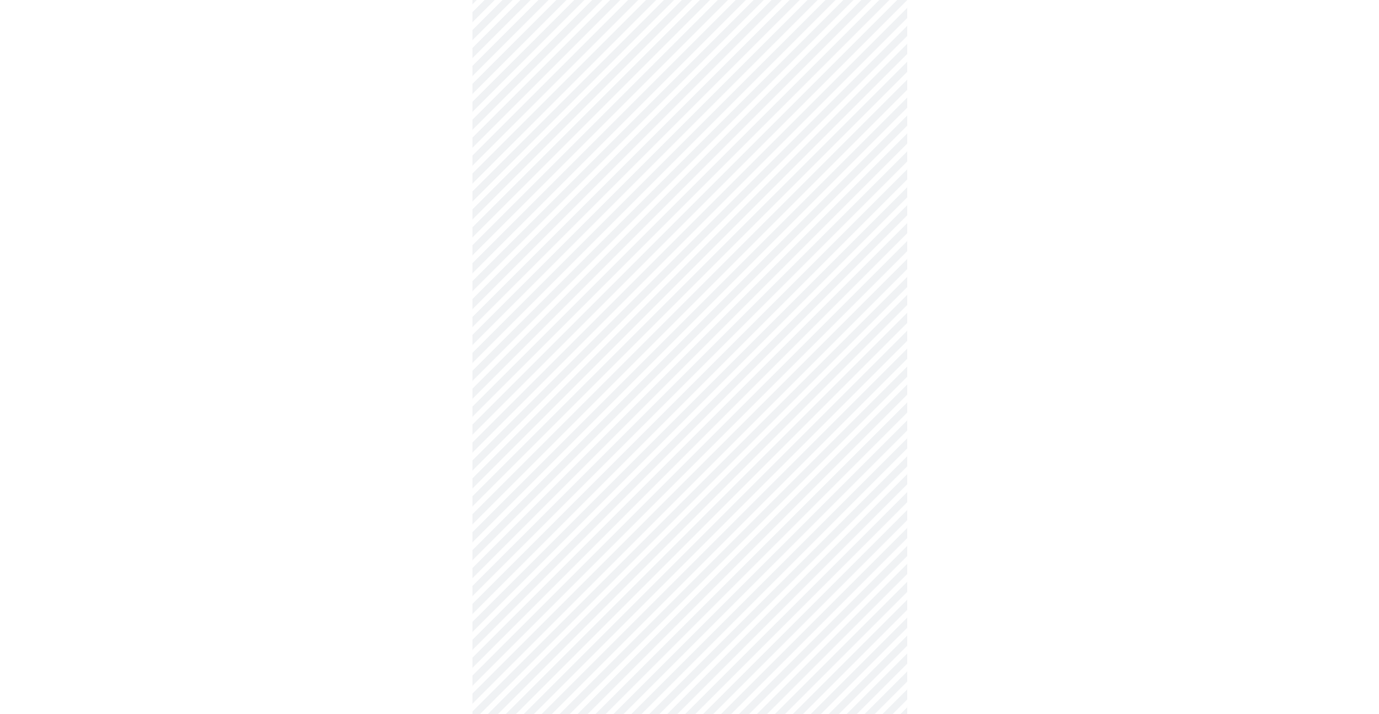
scroll to position [292, 0]
click at [659, 125] on body "MyMenopauseRx Appointments Messaging 1 Labs Uploads Medications Community Refer…" at bounding box center [689, 351] width 1370 height 1278
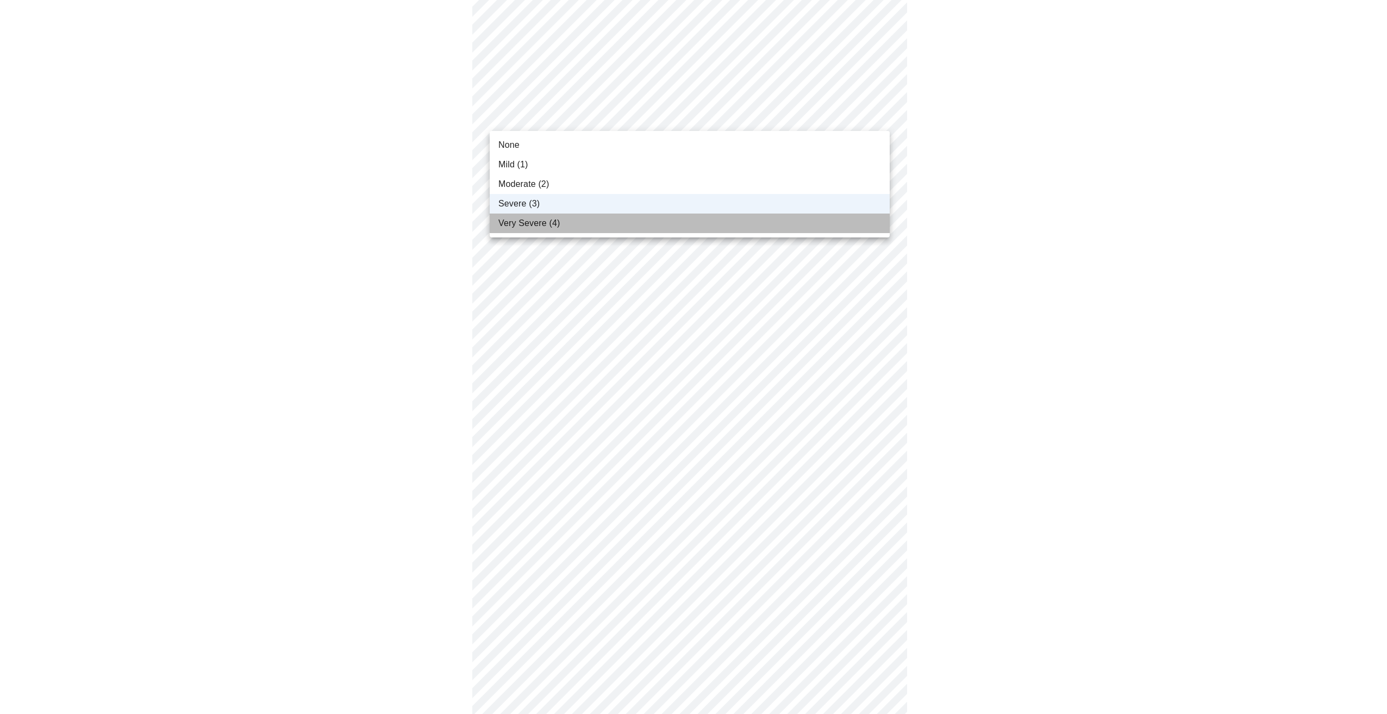
click at [557, 224] on span "Very Severe (4)" at bounding box center [528, 223] width 61 height 13
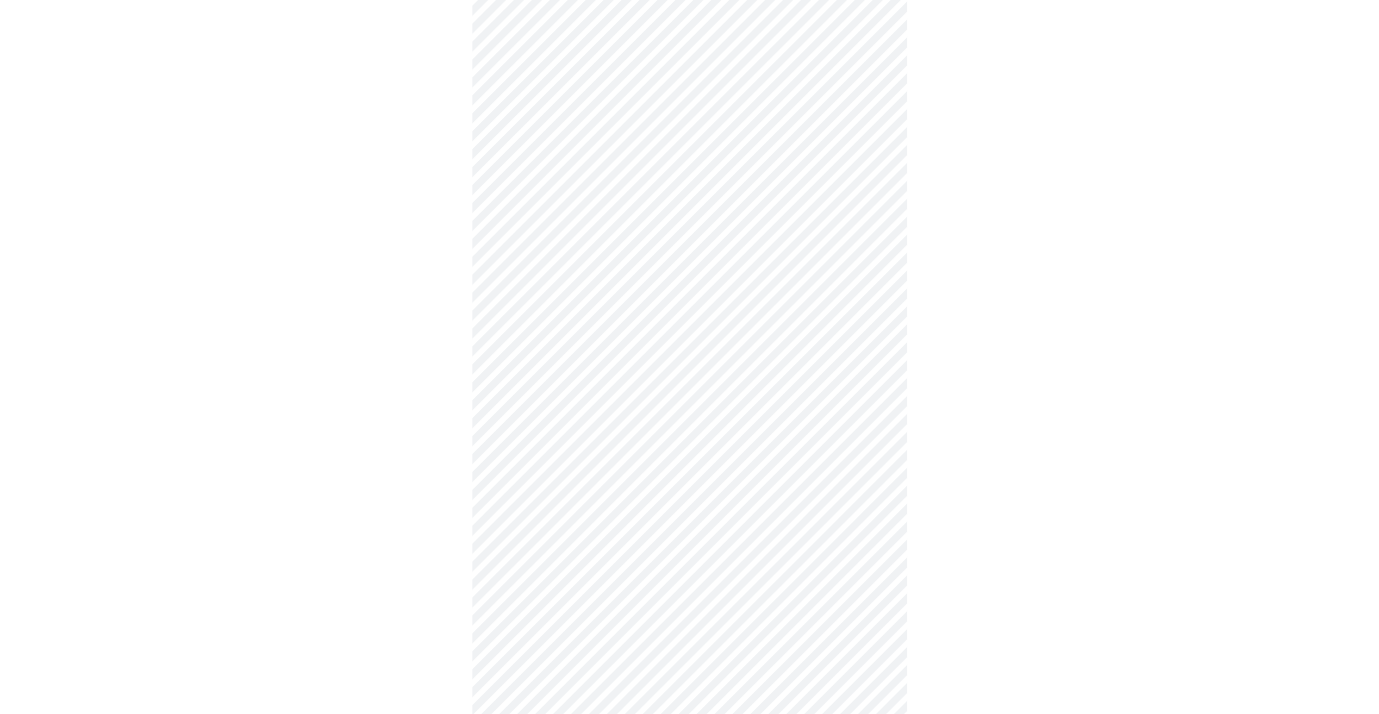
scroll to position [272, 0]
click at [728, 348] on body "MyMenopauseRx Appointments Messaging 1 Labs Uploads Medications Community Refer…" at bounding box center [689, 247] width 1370 height 1028
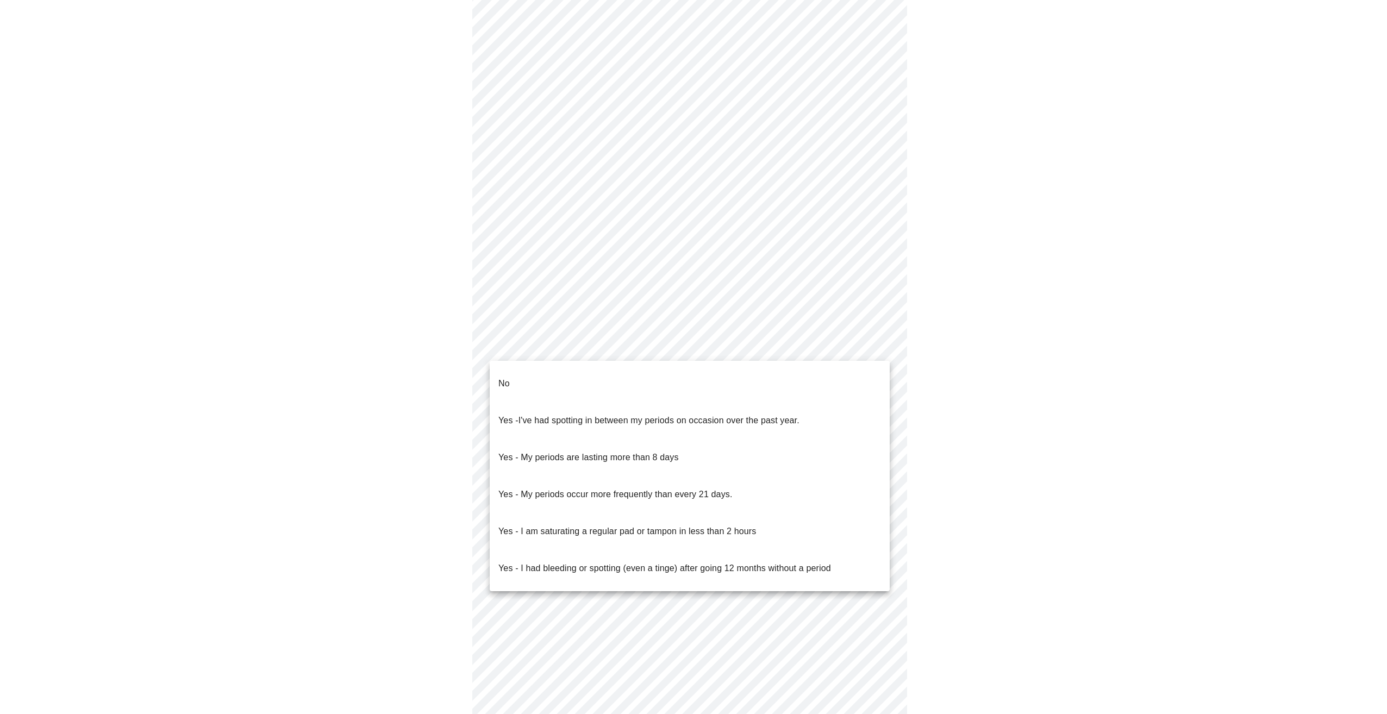
click at [687, 372] on li "No" at bounding box center [690, 383] width 400 height 37
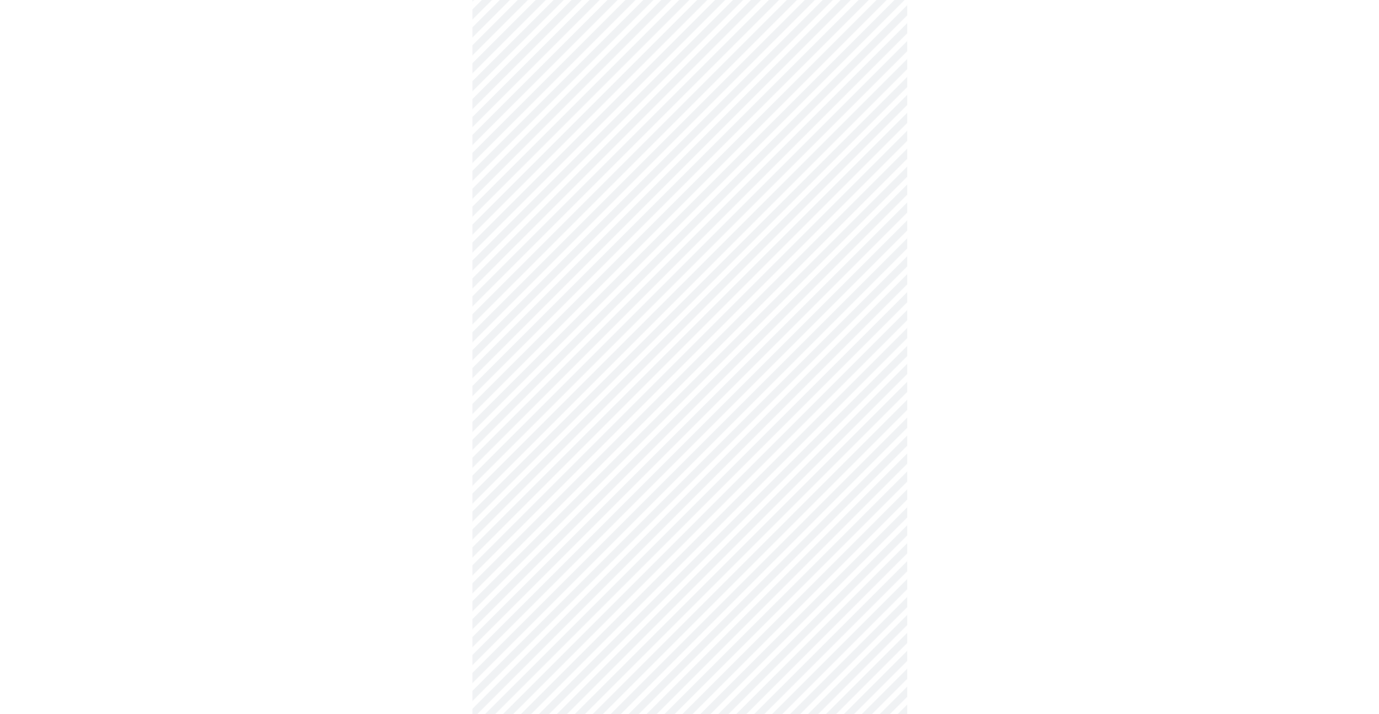
click at [649, 422] on body "MyMenopauseRx Appointments Messaging 1 Labs Uploads Medications Community Refer…" at bounding box center [689, 243] width 1370 height 1021
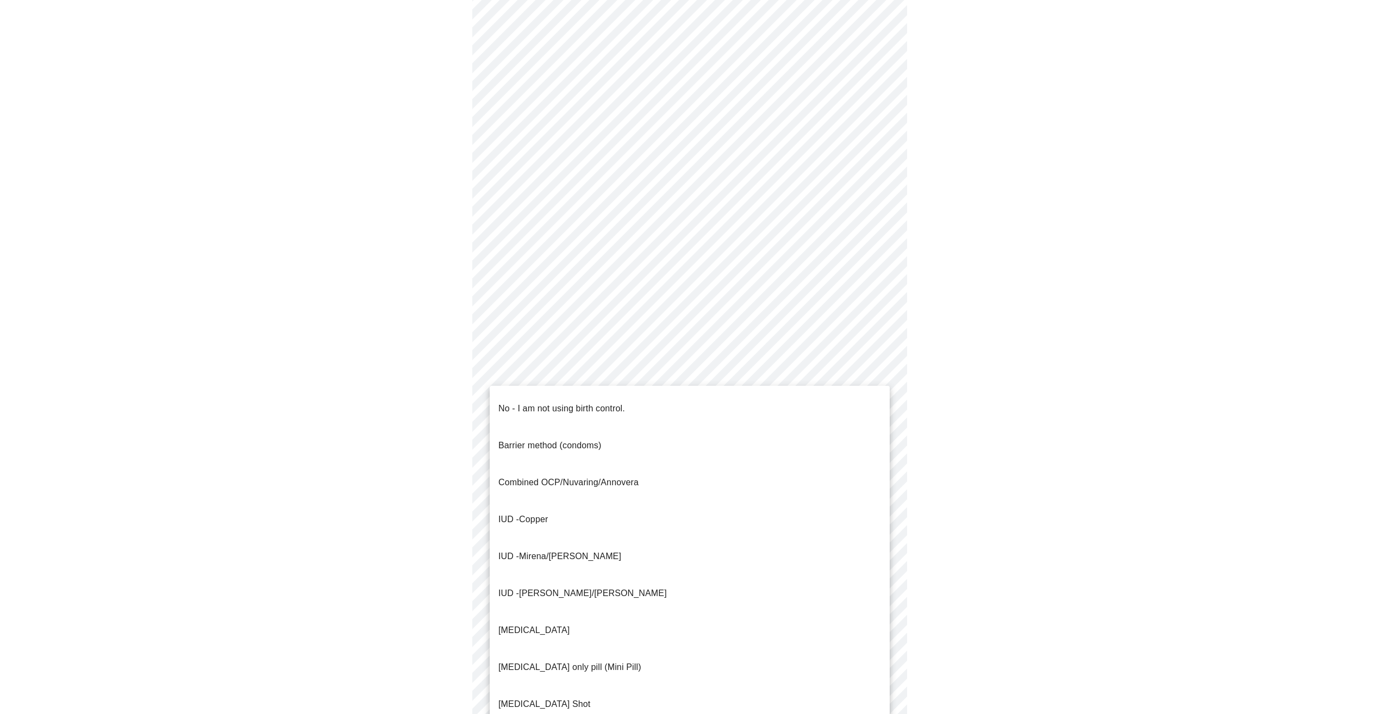
click at [616, 404] on p "No - I am not using birth control." at bounding box center [561, 408] width 127 height 13
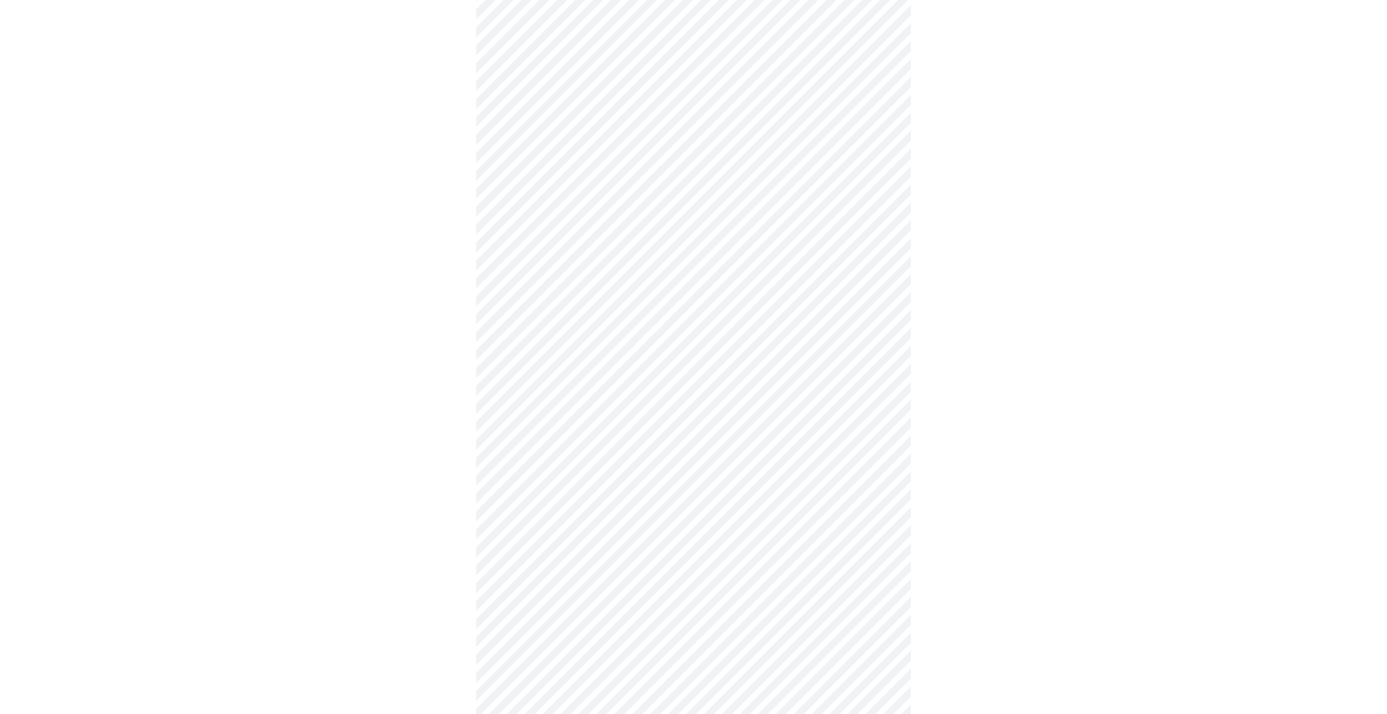
click at [661, 502] on body "MyMenopauseRx Appointments Messaging 1 Labs Uploads Medications Community Refer…" at bounding box center [693, 240] width 1378 height 1015
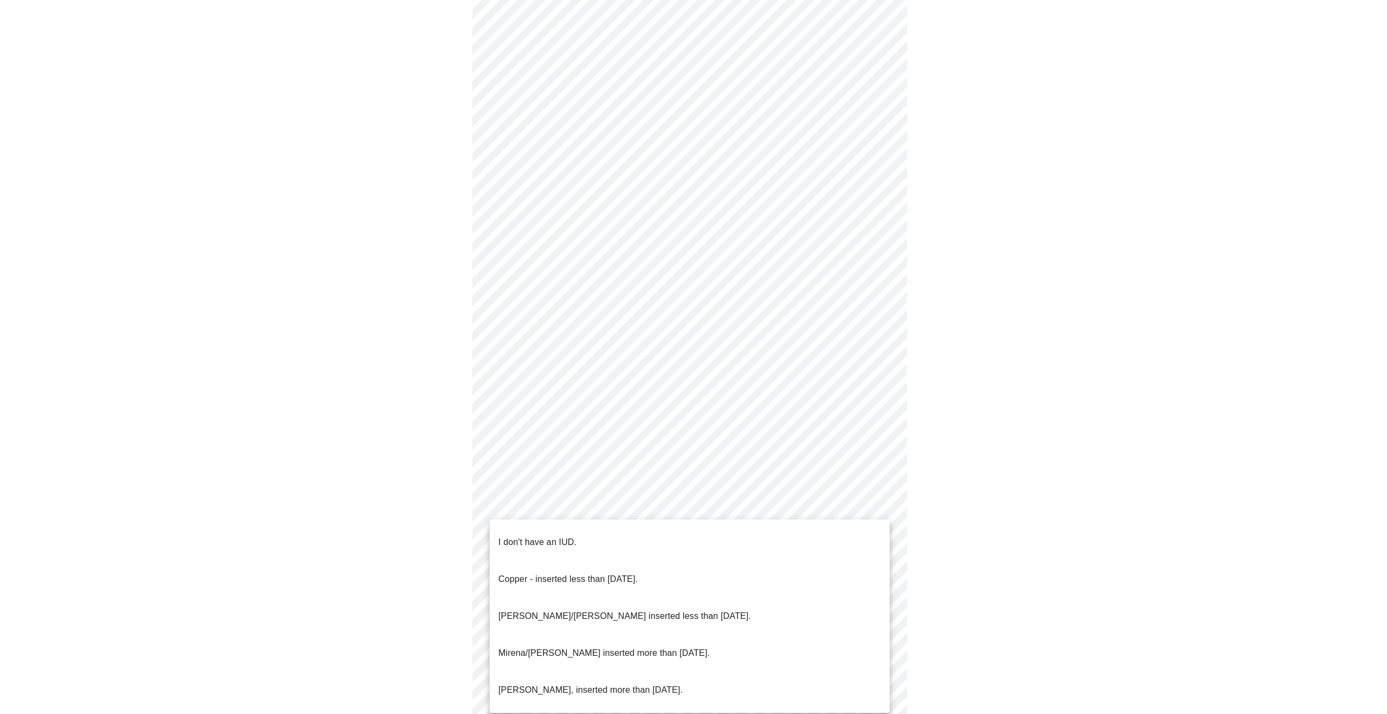
click at [637, 532] on li "I don't have an IUD." at bounding box center [690, 542] width 400 height 37
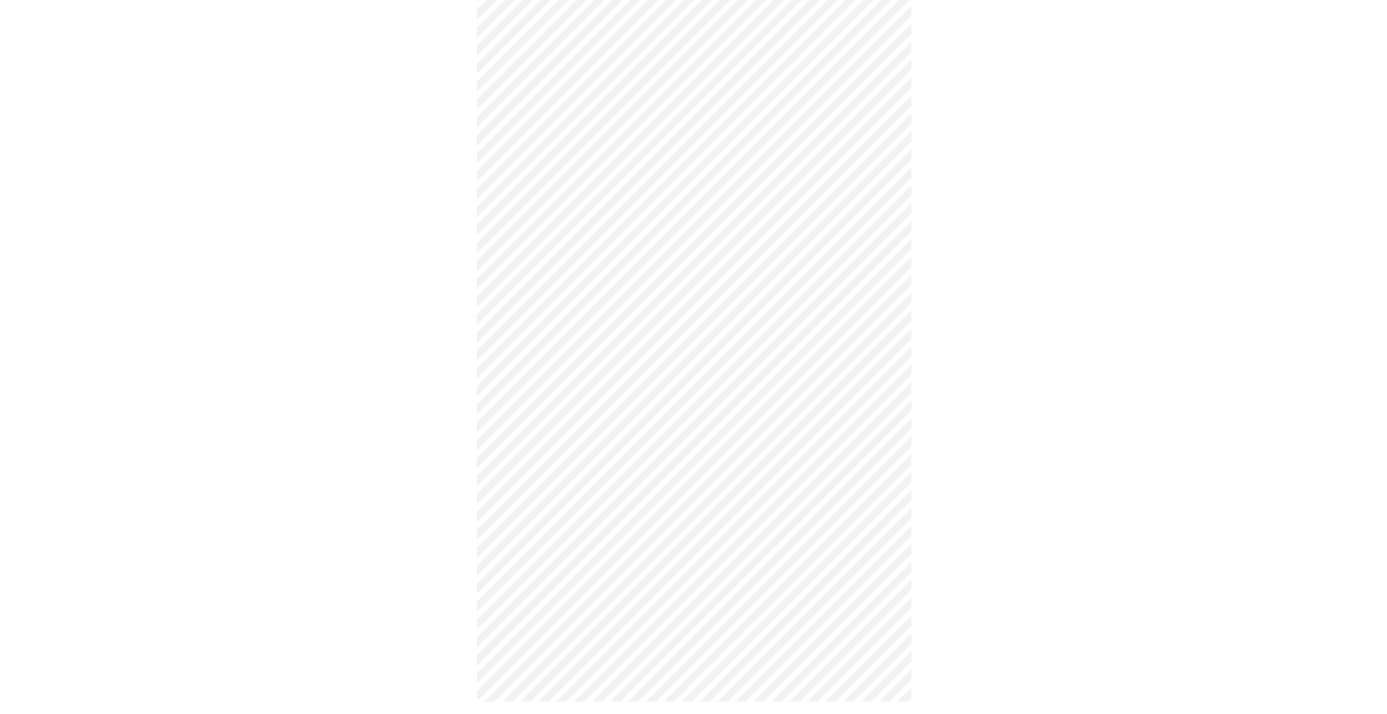
scroll to position [294, 0]
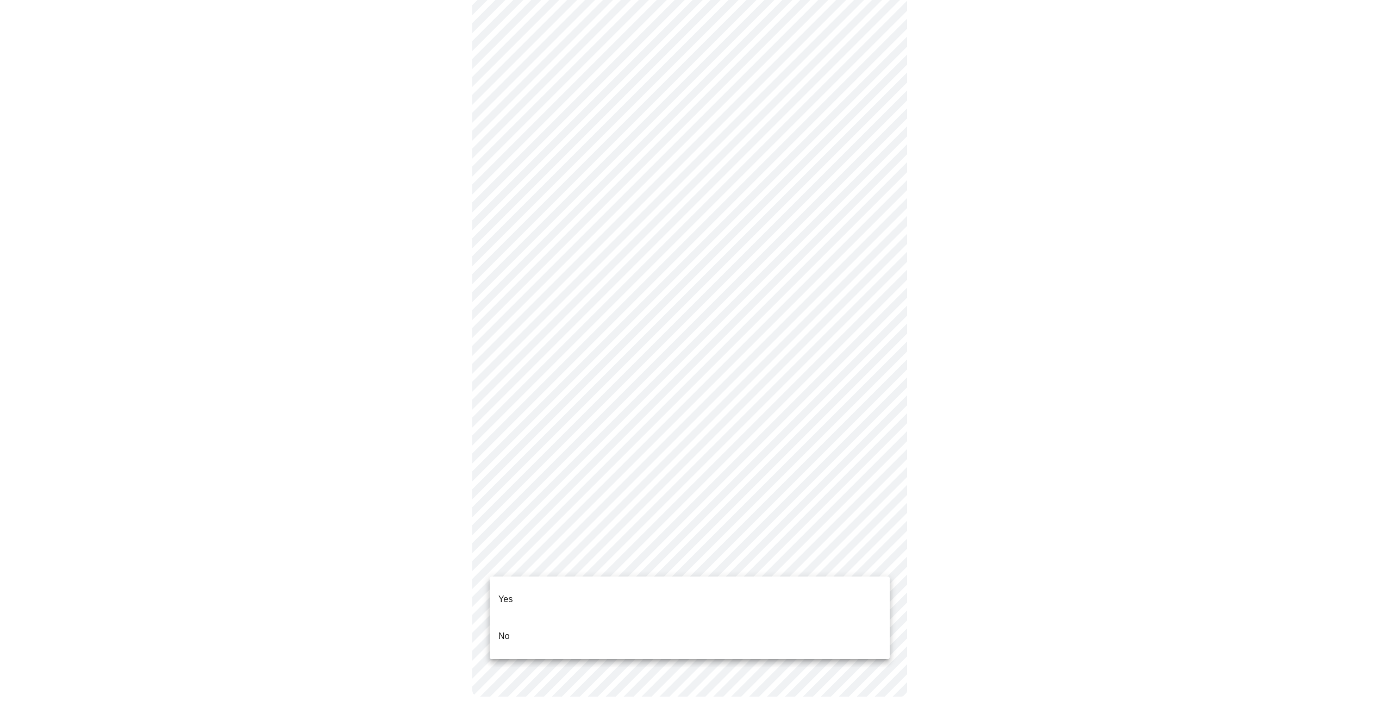
click at [641, 559] on body "MyMenopauseRx Appointments Messaging 1 Labs Uploads Medications Community Refer…" at bounding box center [693, 214] width 1378 height 1008
click at [618, 587] on li "Yes" at bounding box center [690, 599] width 400 height 37
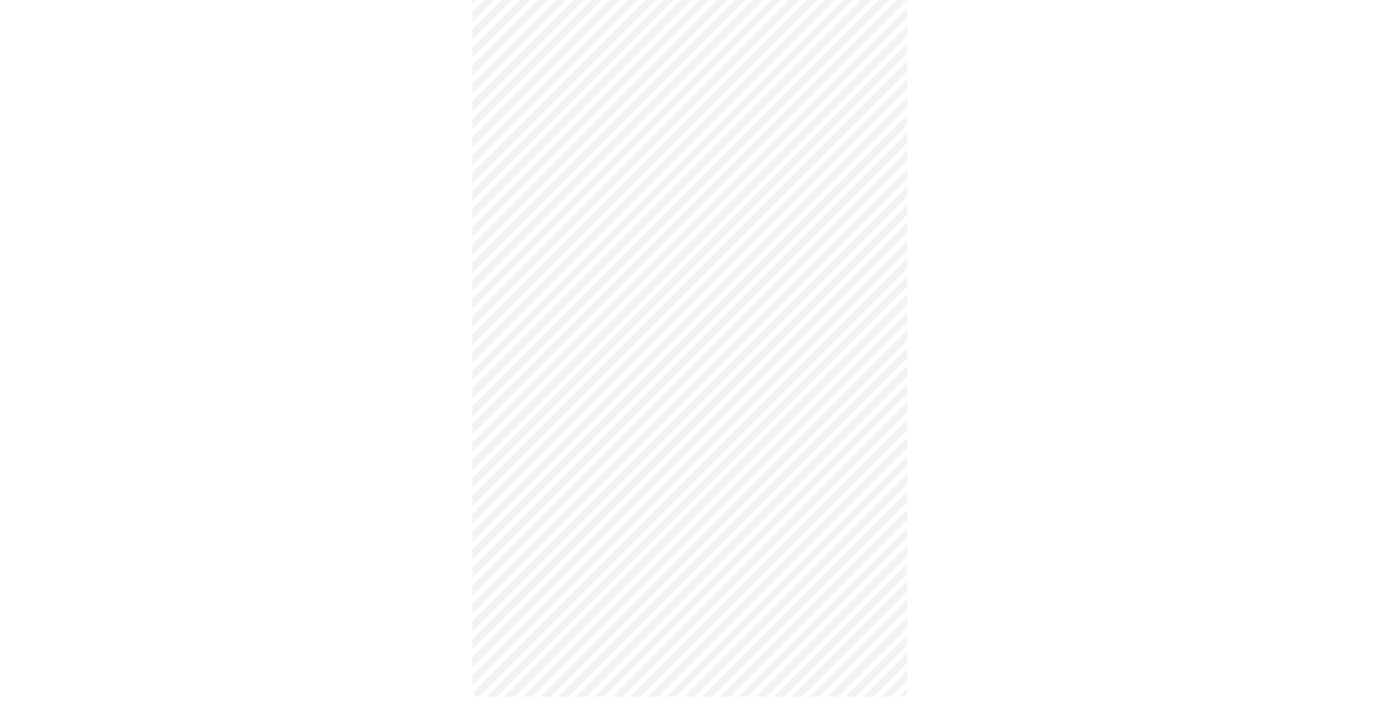
scroll to position [0, 0]
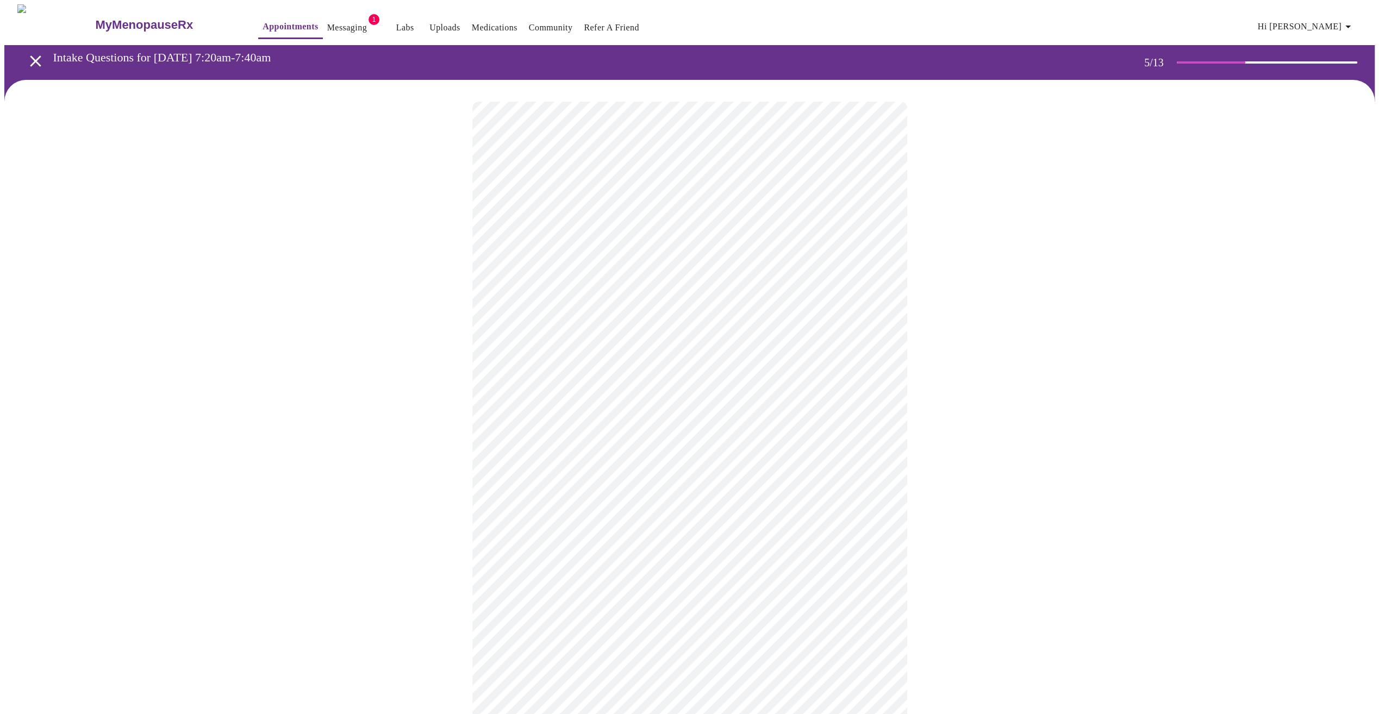
click at [879, 376] on body "MyMenopauseRx Appointments Messaging 1 Labs Uploads Medications Community Refer…" at bounding box center [689, 405] width 1370 height 803
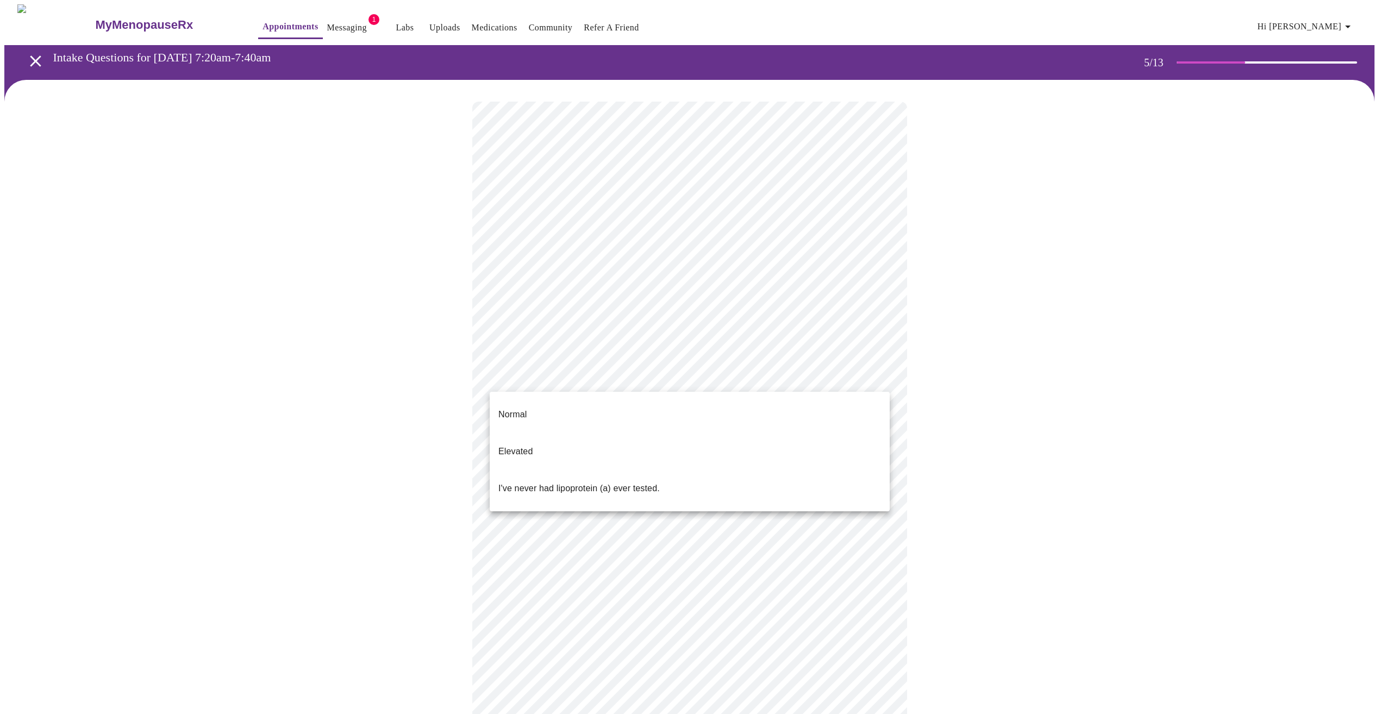
click at [596, 482] on p "I've never had lipoprotein (a) ever tested." at bounding box center [578, 488] width 161 height 13
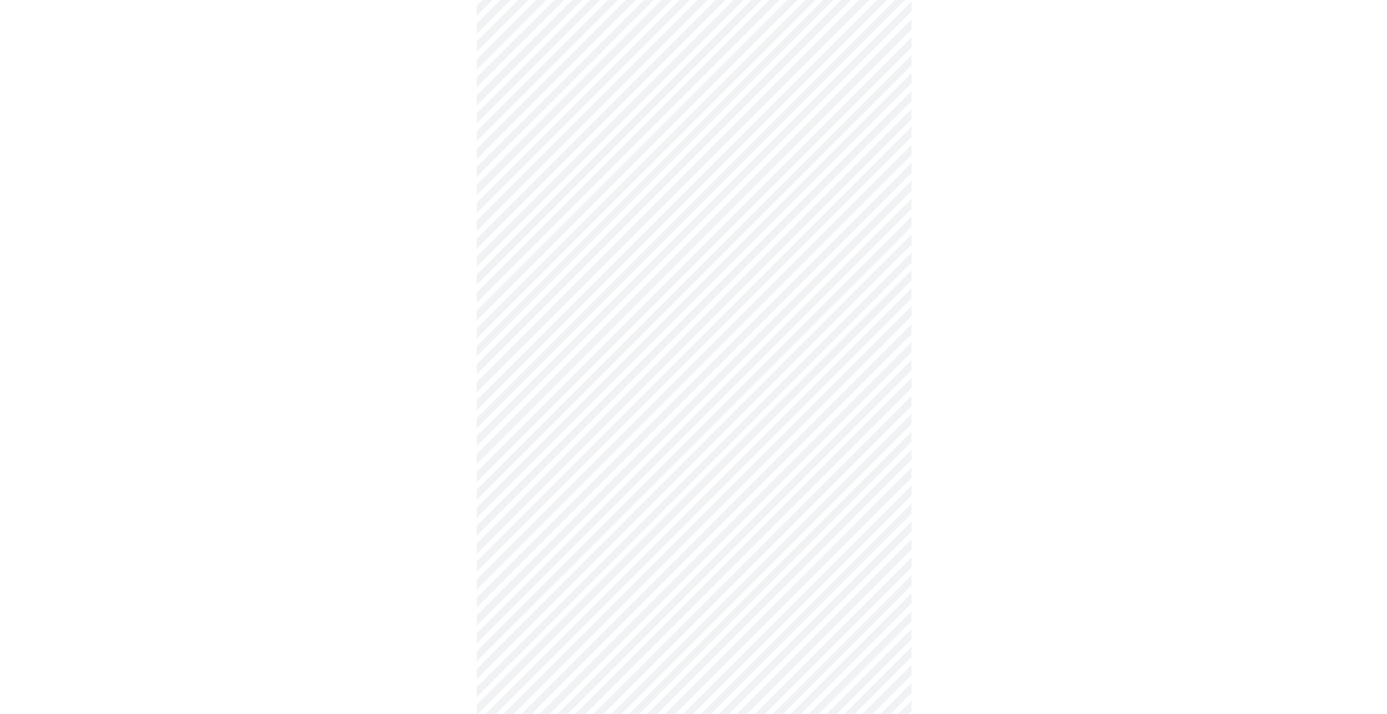
scroll to position [2736, 0]
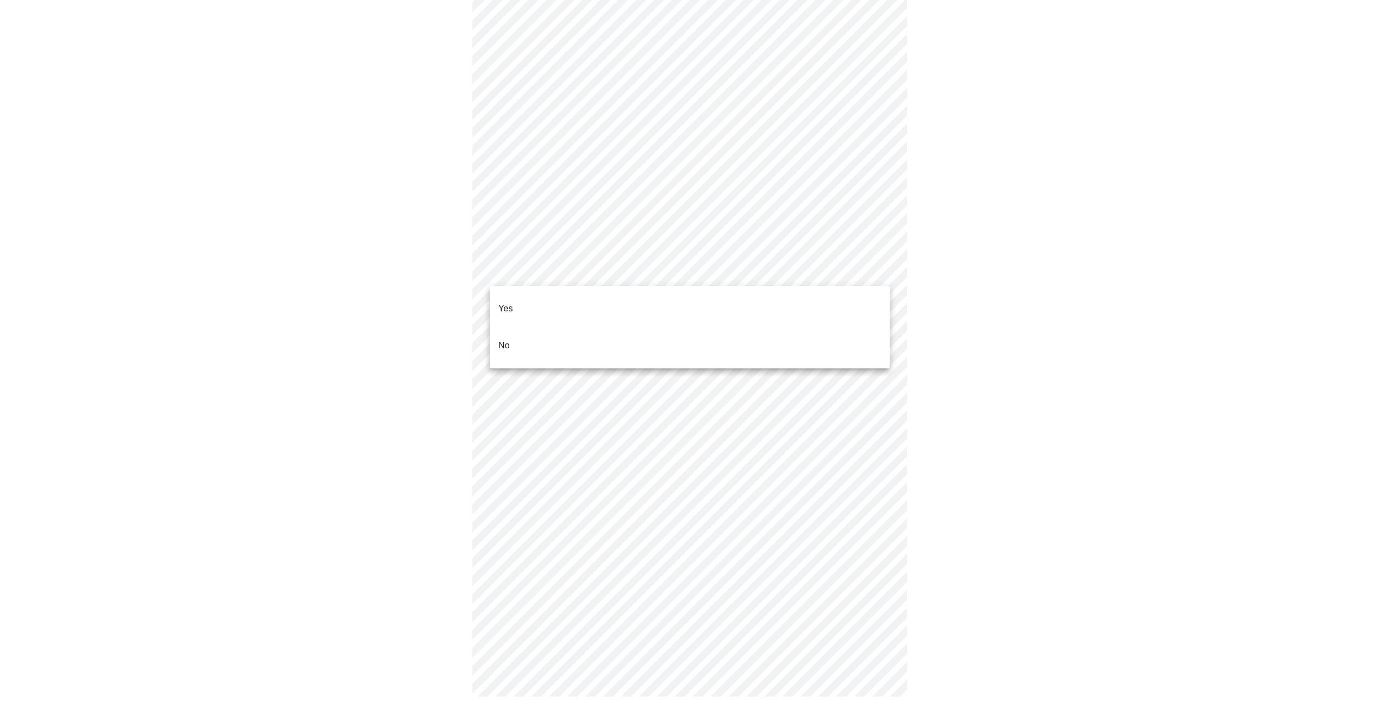
click at [587, 334] on li "No" at bounding box center [690, 345] width 400 height 37
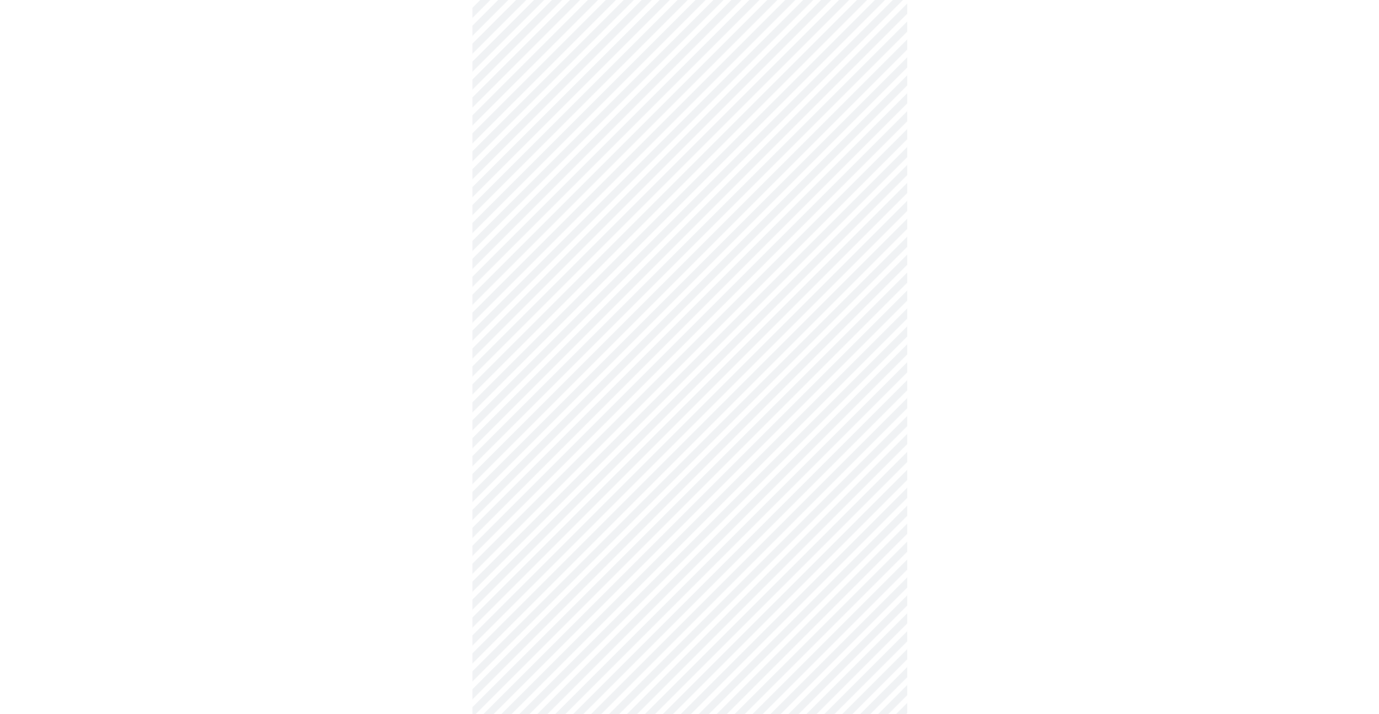
scroll to position [207, 0]
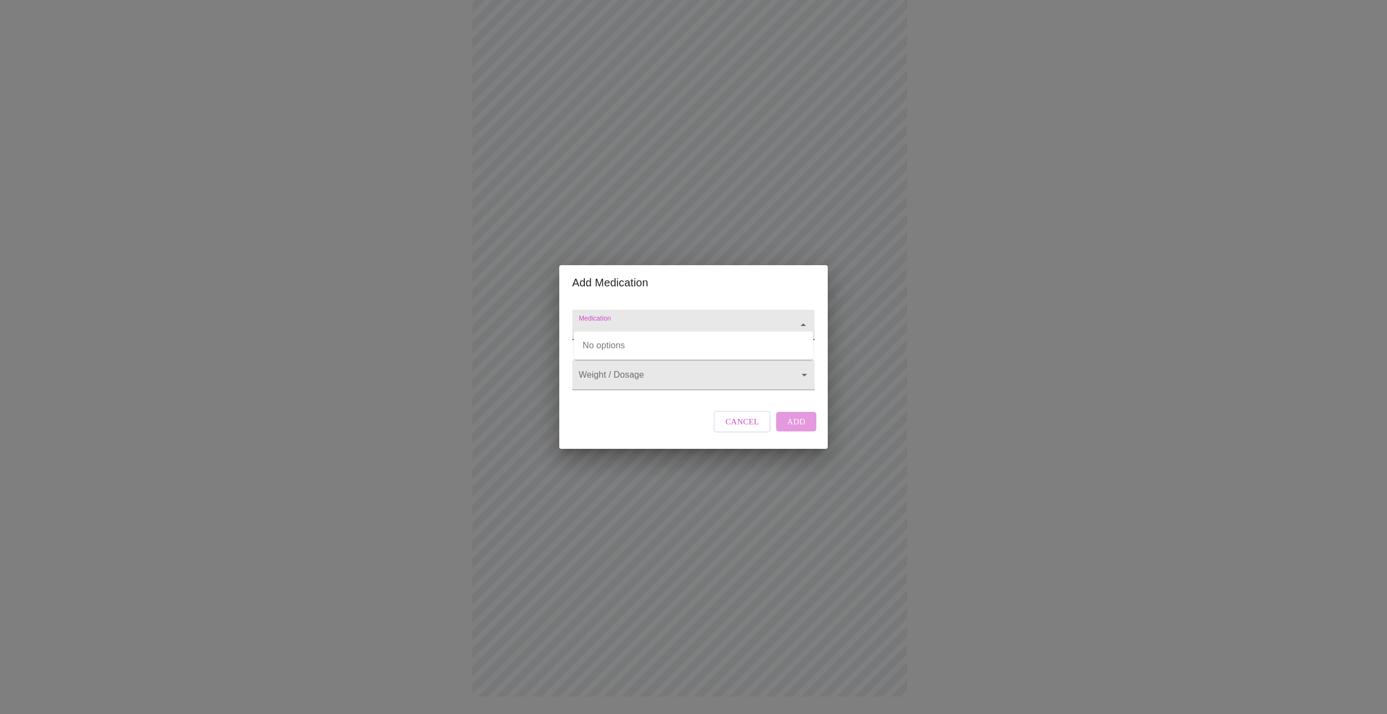
click at [690, 320] on input "Medication" at bounding box center [678, 330] width 203 height 20
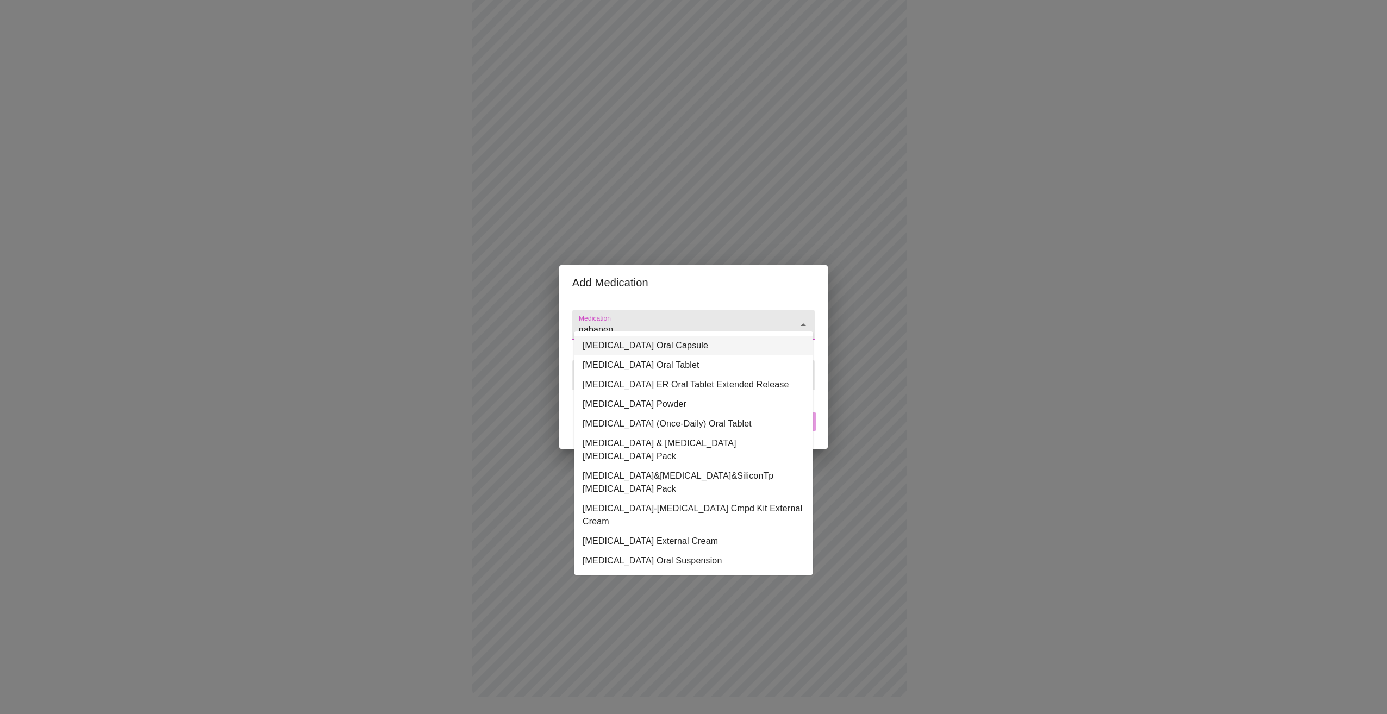
click at [683, 352] on li "[MEDICAL_DATA] Oral Capsule" at bounding box center [693, 346] width 239 height 20
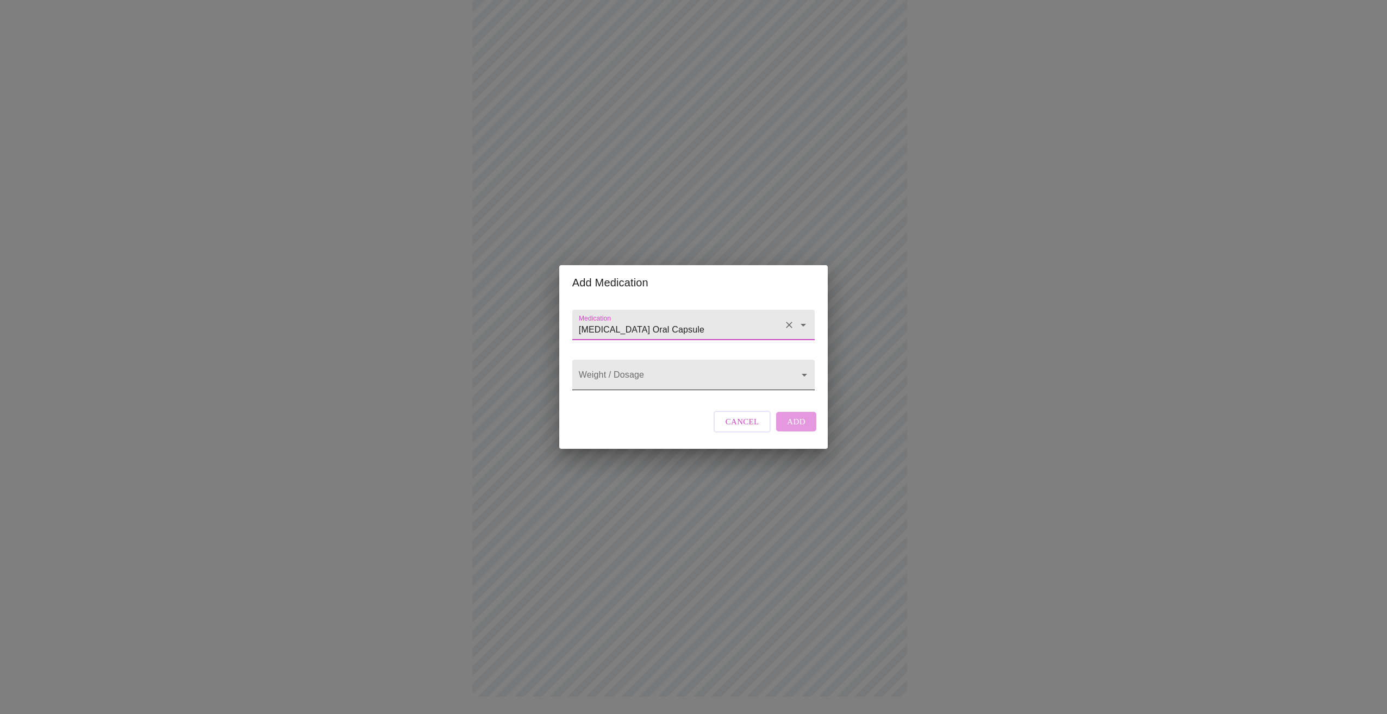
type input "[MEDICAL_DATA] Oral Capsule"
click at [685, 374] on body "MyMenopauseRx Appointments Messaging 1 Labs Uploads Medications Community Refer…" at bounding box center [693, 258] width 1378 height 921
click at [679, 372] on li "300 MG" at bounding box center [693, 375] width 239 height 20
type input "300 MG"
click at [798, 429] on span "Add" at bounding box center [796, 422] width 18 height 14
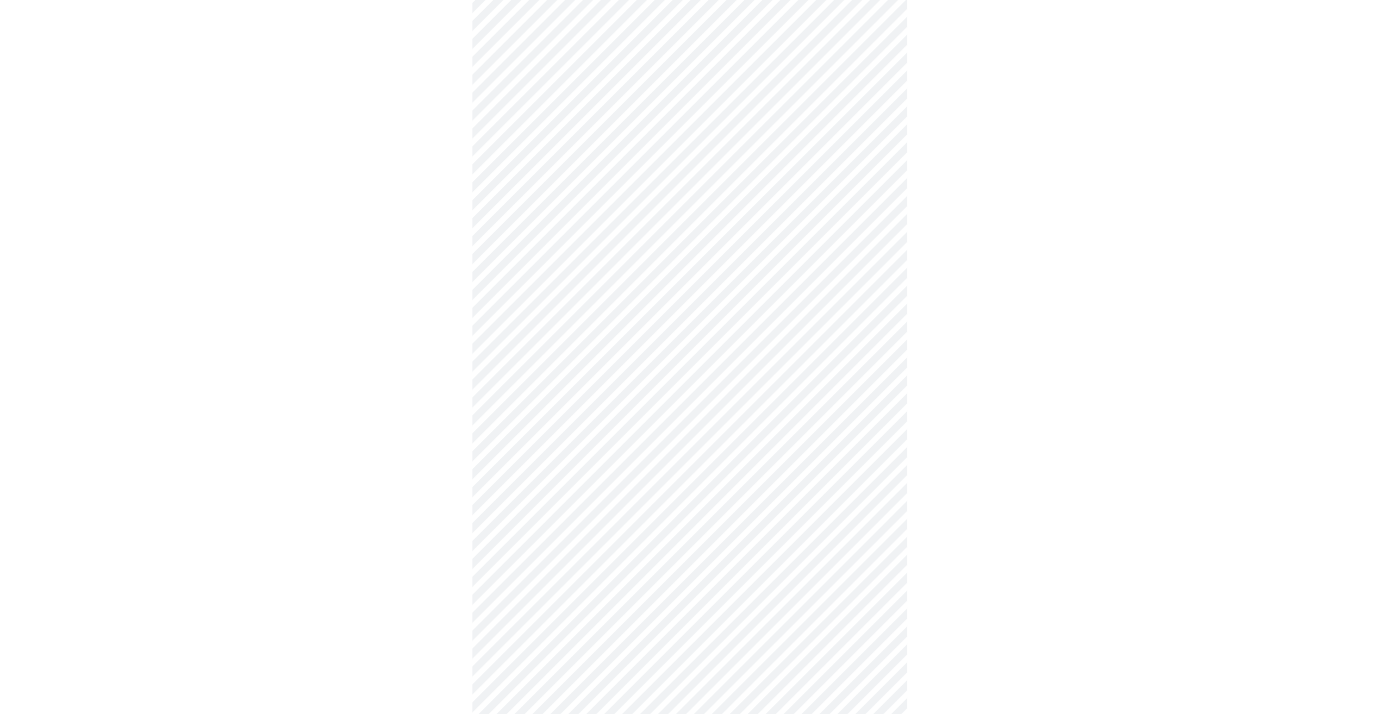
scroll to position [247, 0]
